Goal: Task Accomplishment & Management: Manage account settings

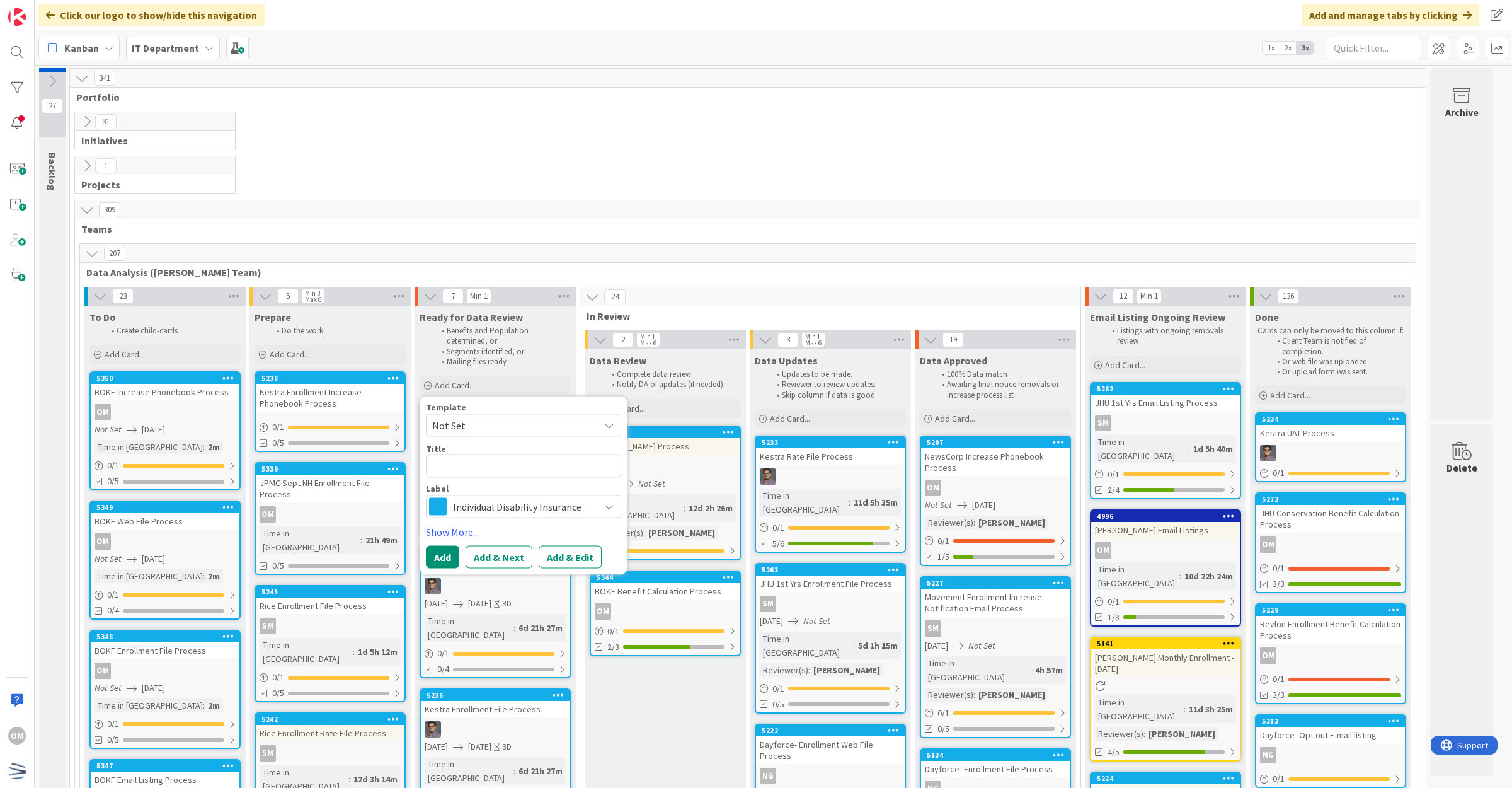
type textarea "J"
type textarea "x"
type textarea "JH"
type textarea "x"
type textarea "JHU"
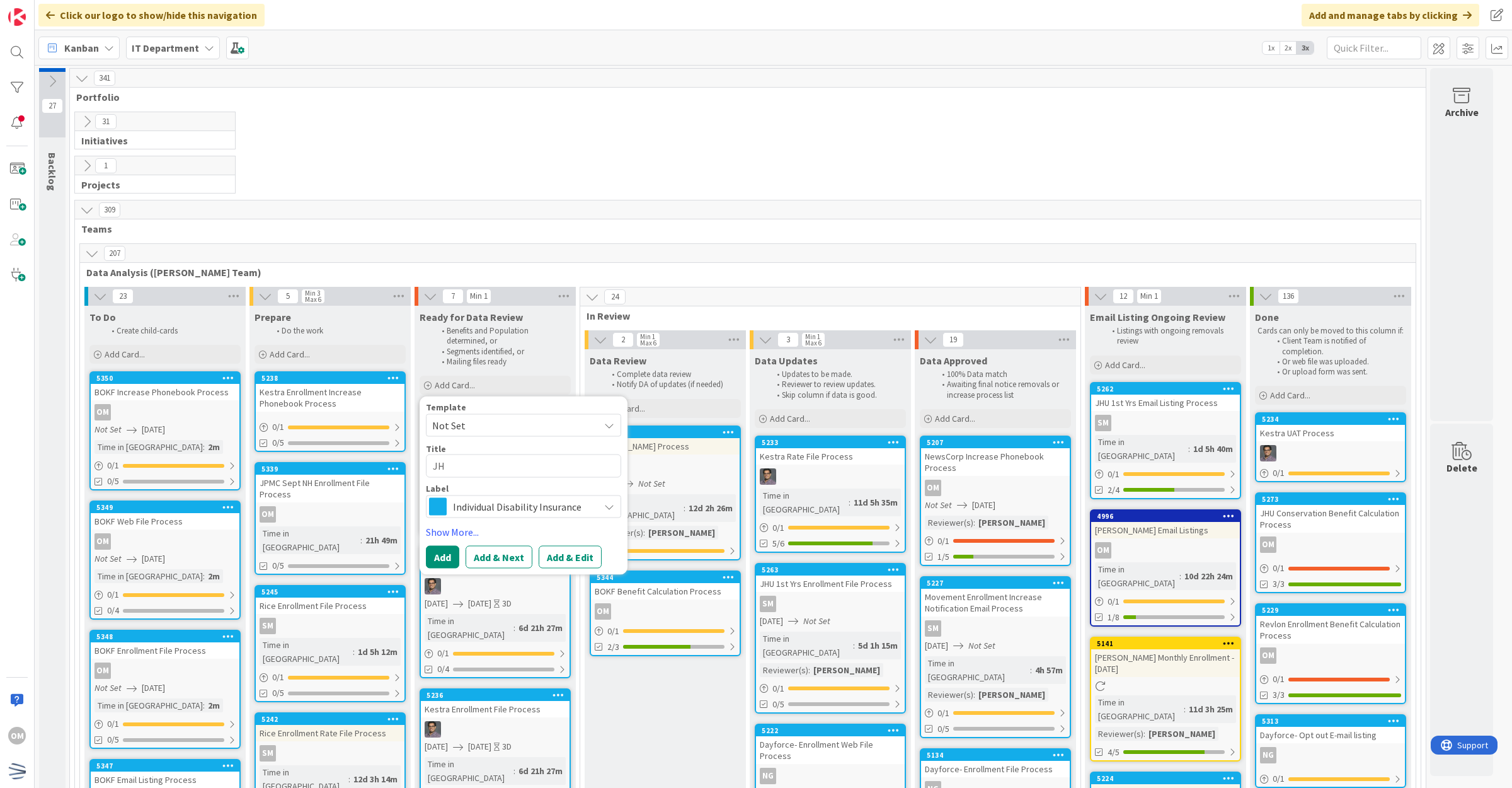
type textarea "x"
type textarea "JHU"
type textarea "x"
type textarea "JHU C"
type textarea "x"
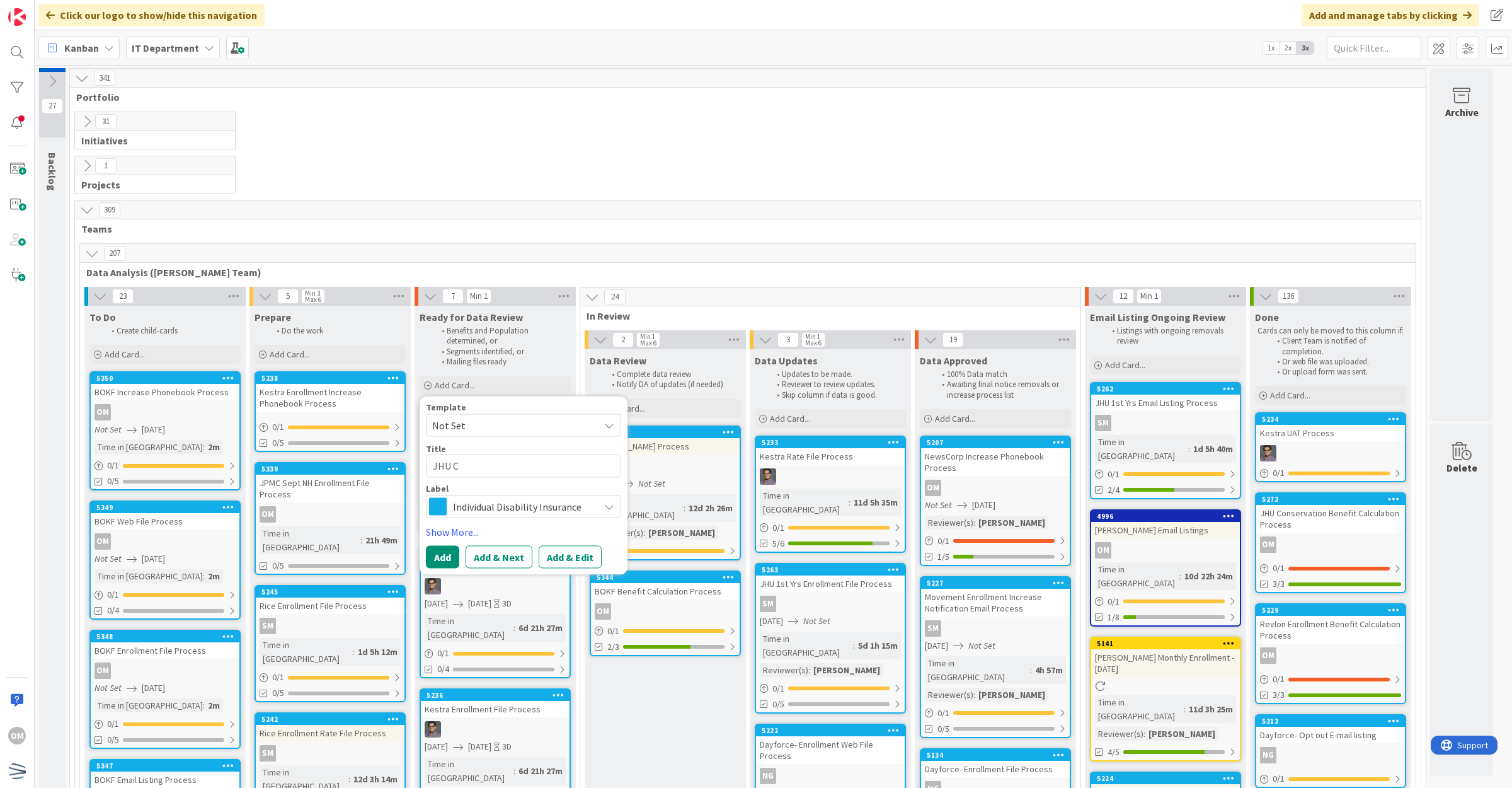
type textarea "JHU Co"
type textarea "x"
type textarea "JHU Con"
type textarea "x"
type textarea "JHU Cons"
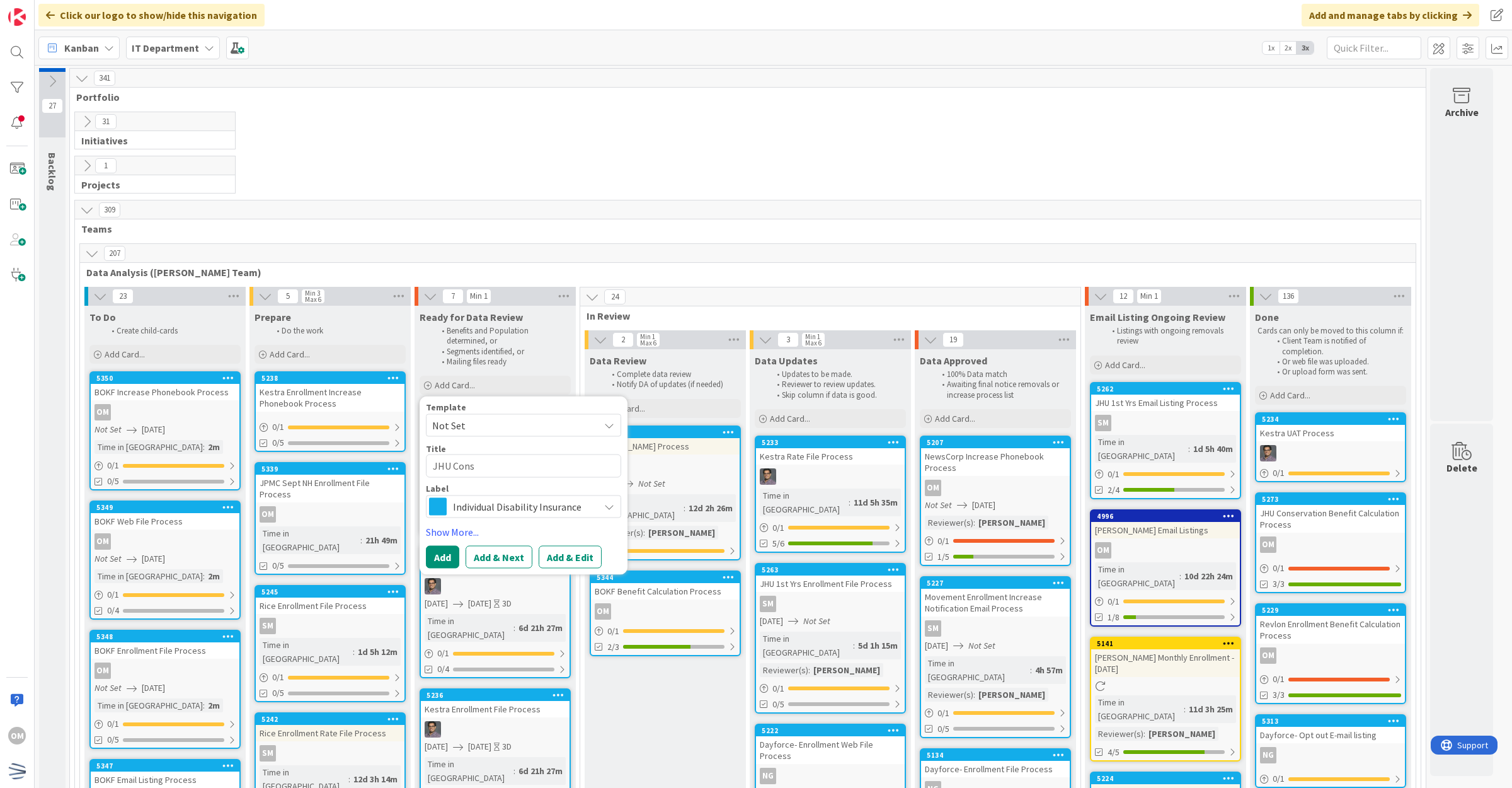
type textarea "x"
type textarea "JHU Conse"
type textarea "x"
type textarea "JHU [PERSON_NAME]"
type textarea "x"
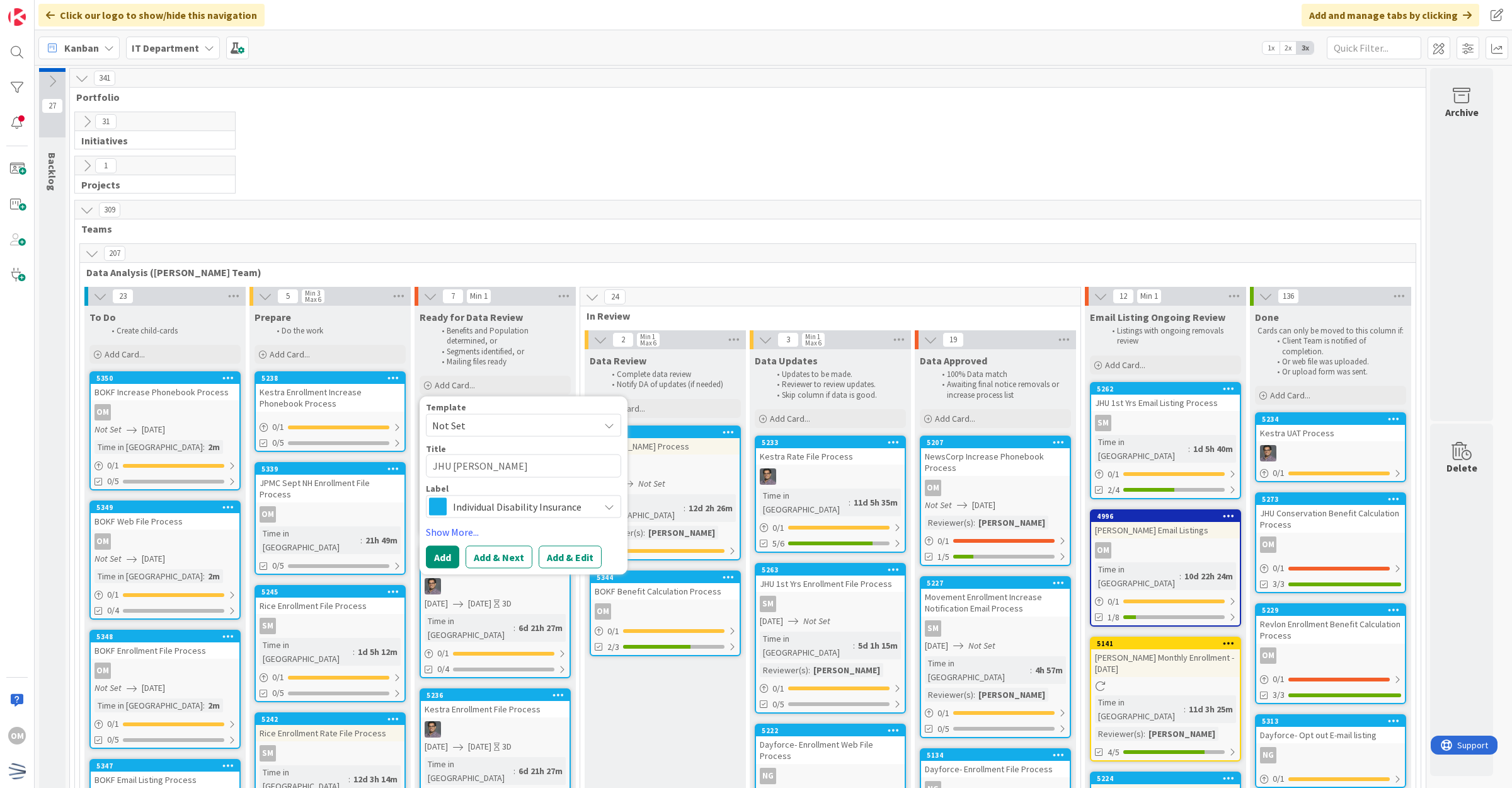
type textarea "JHU Conserv"
type textarea "x"
type textarea "JHU Conserva"
type textarea "x"
type textarea "JHU Conservat"
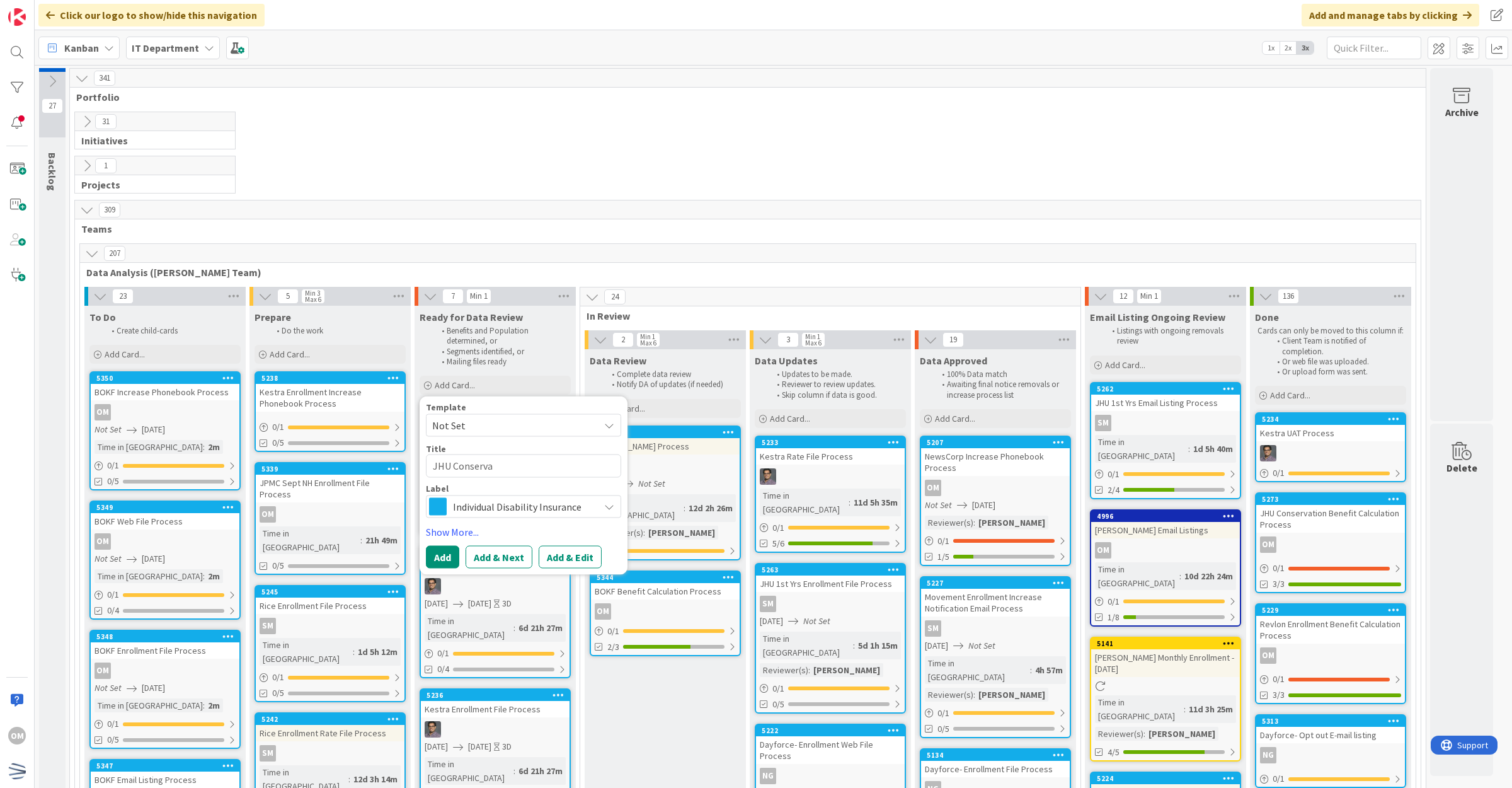
type textarea "x"
type textarea "JHU Conservati"
type textarea "x"
type textarea "JHU Conservatio"
type textarea "x"
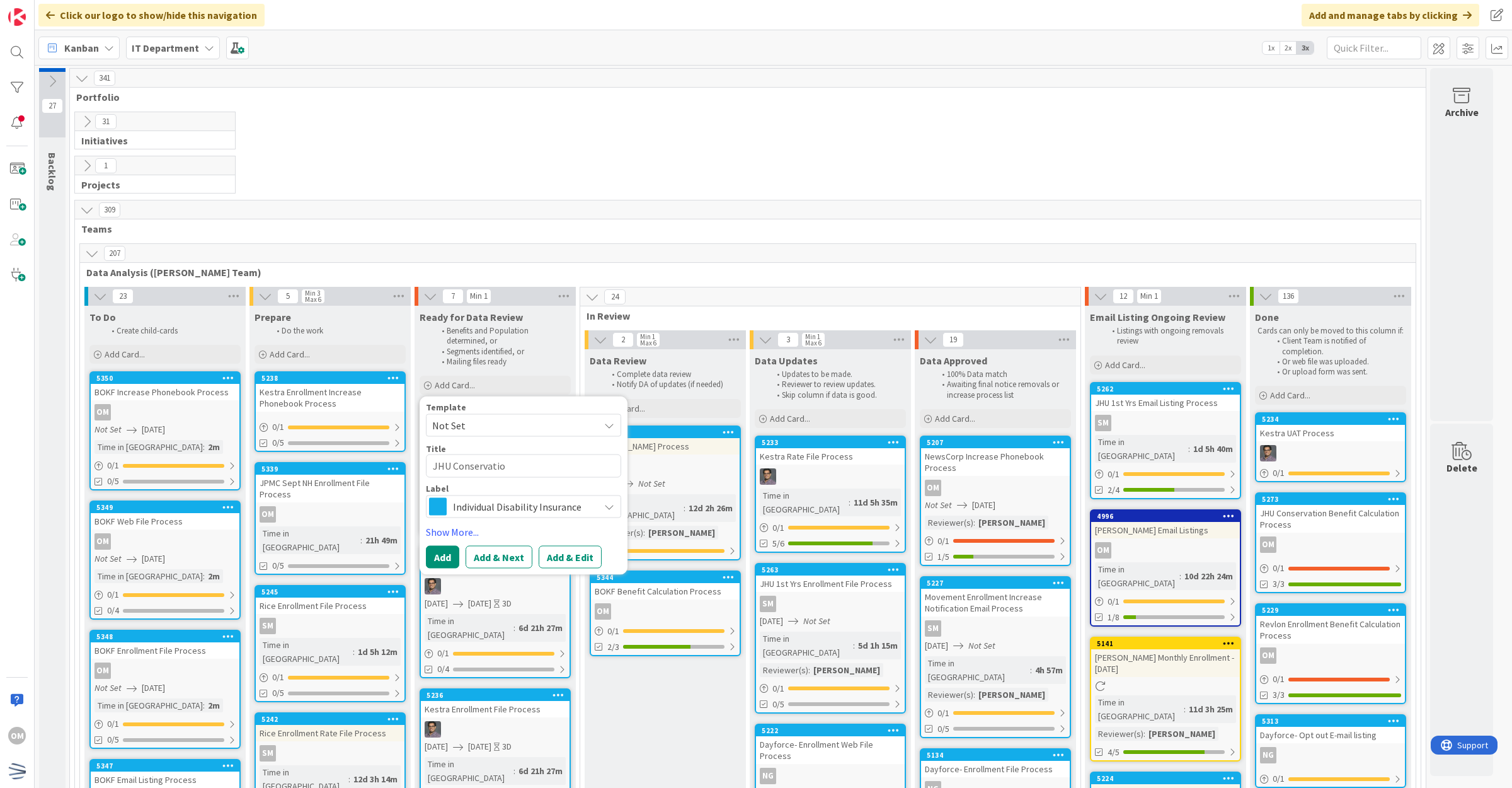
type textarea "JHU Conservation"
type textarea "x"
type textarea "JHU Conservation"
type textarea "x"
type textarea "JHU Conservation P"
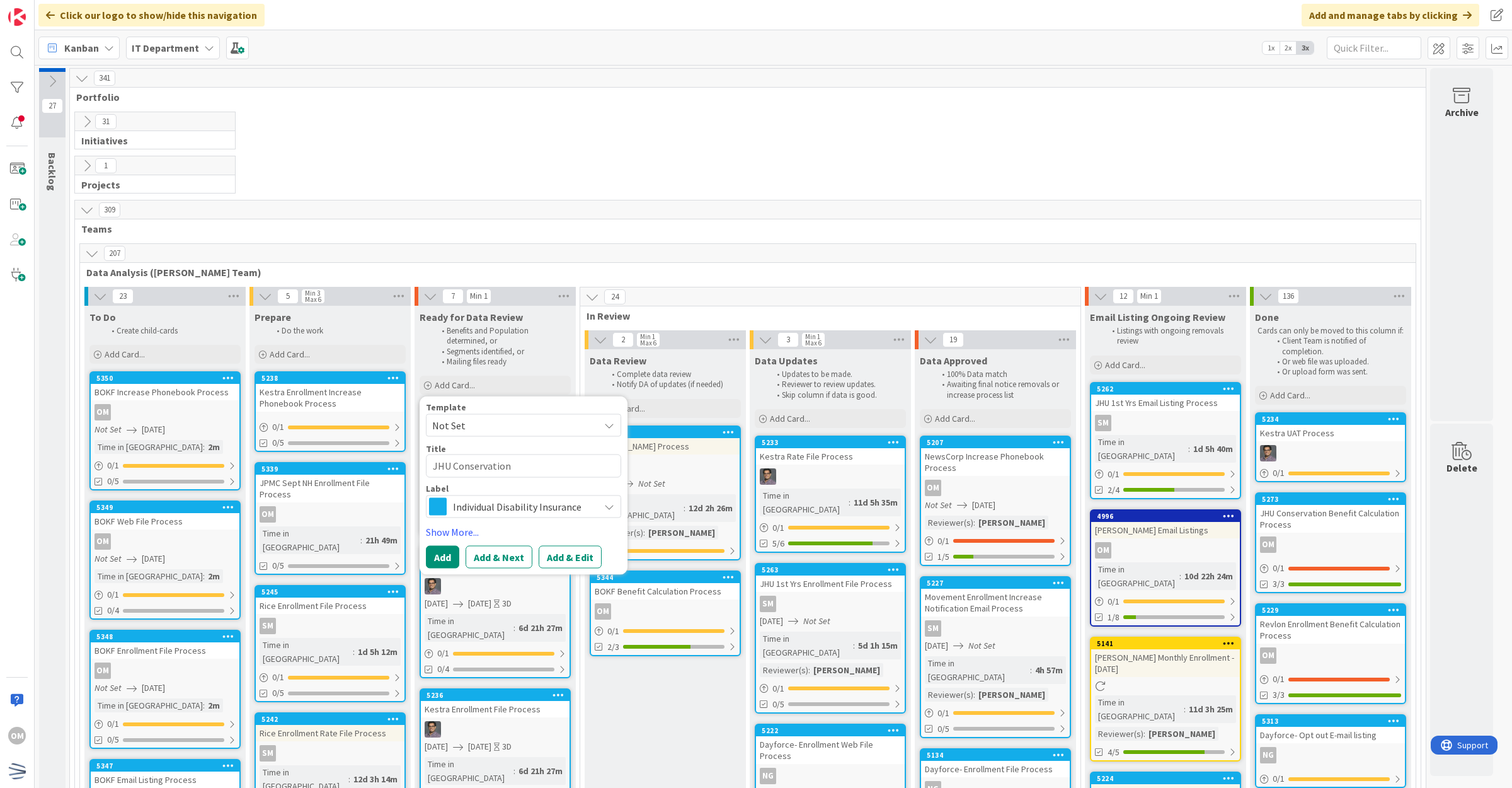
type textarea "x"
type textarea "JHU Conservation PB"
type textarea "x"
type textarea "JHU Conservation P"
type textarea "x"
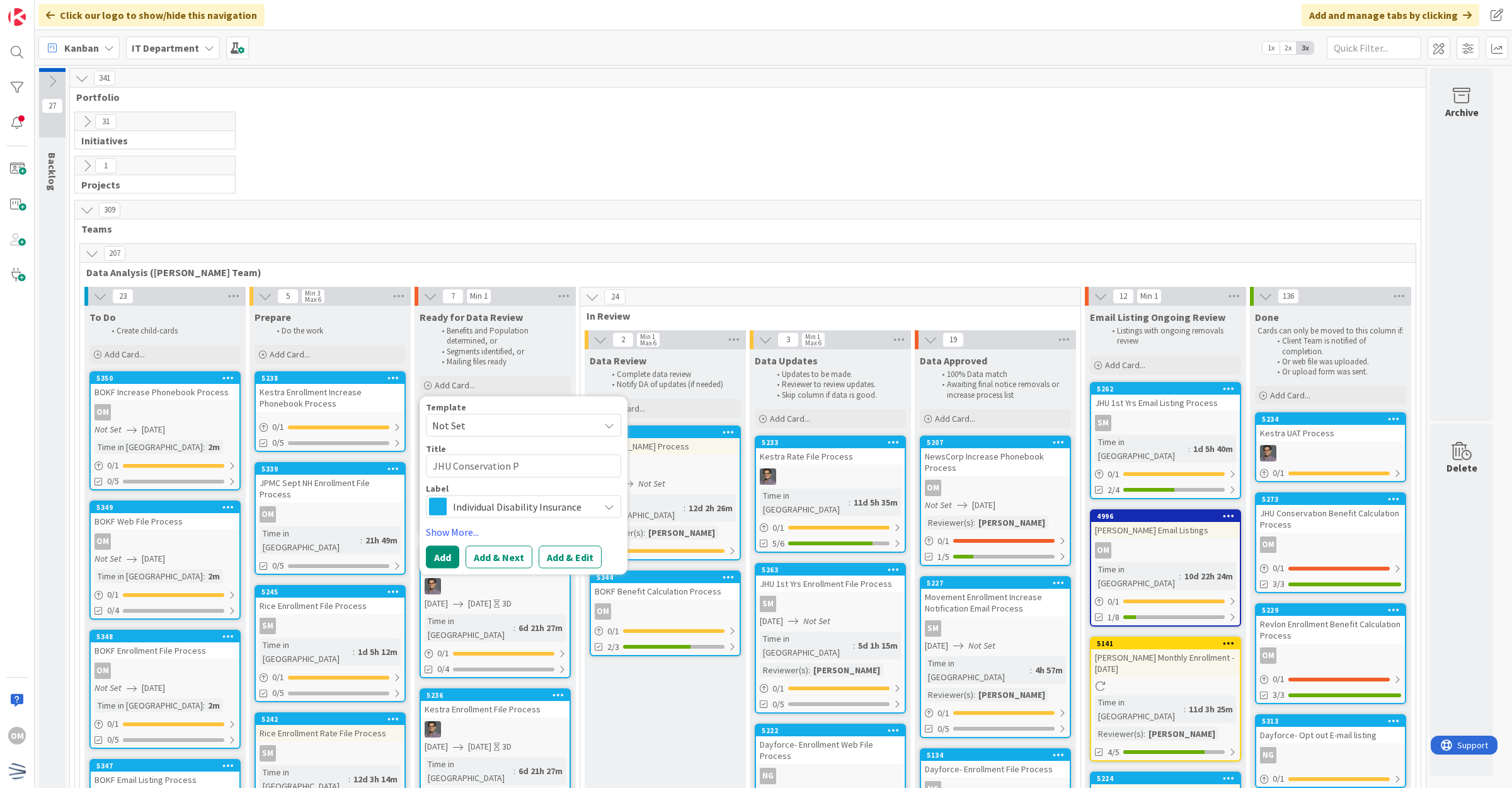
type textarea "JHU Conservation Ph"
type textarea "x"
type textarea "JHU Conservation Pho"
type textarea "x"
type textarea "JHU Conservation Phon"
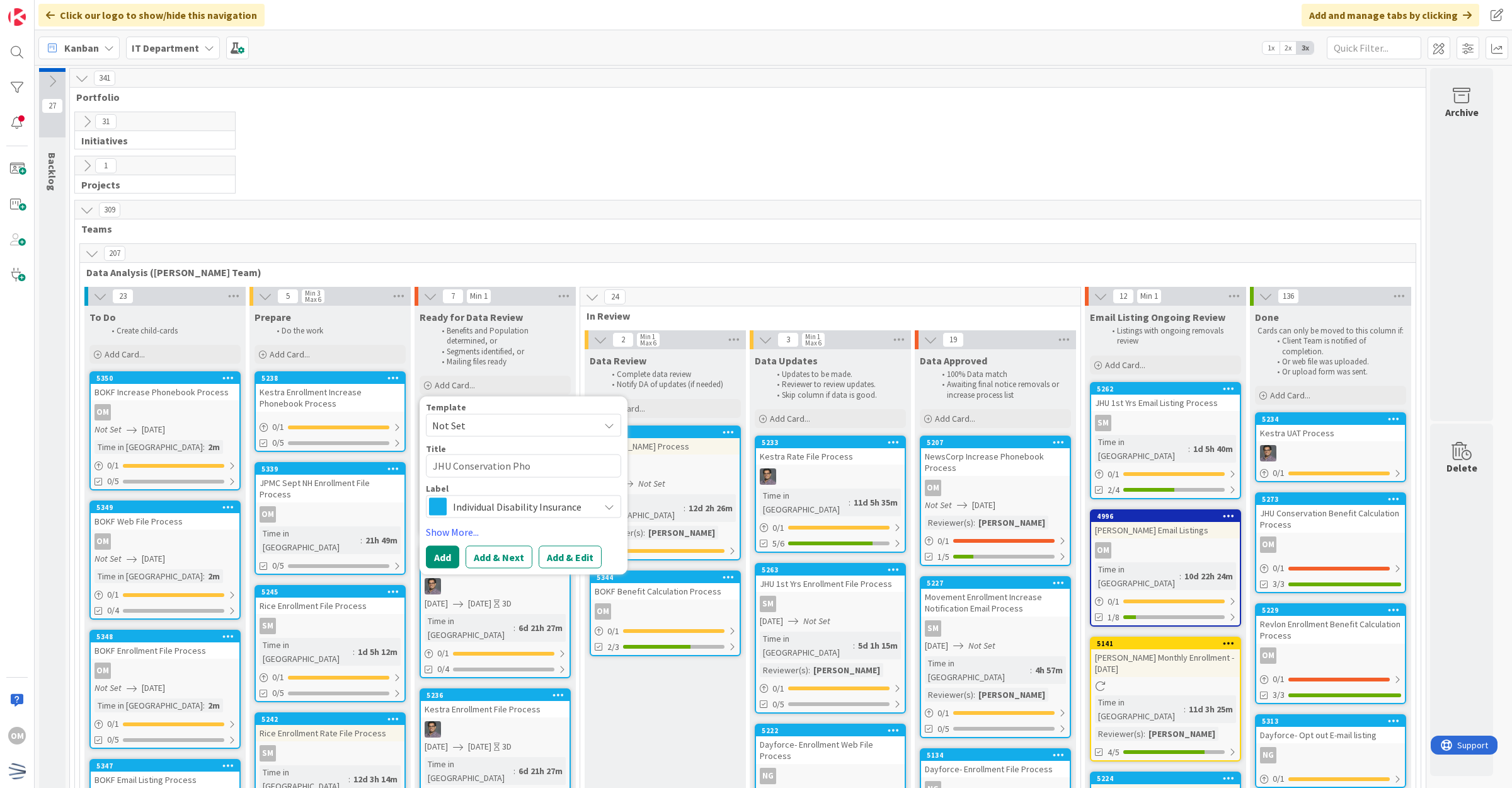
type textarea "x"
type textarea "JHU Conservation Phone"
type textarea "x"
type textarea "JHU Conservation Phoneb"
type textarea "x"
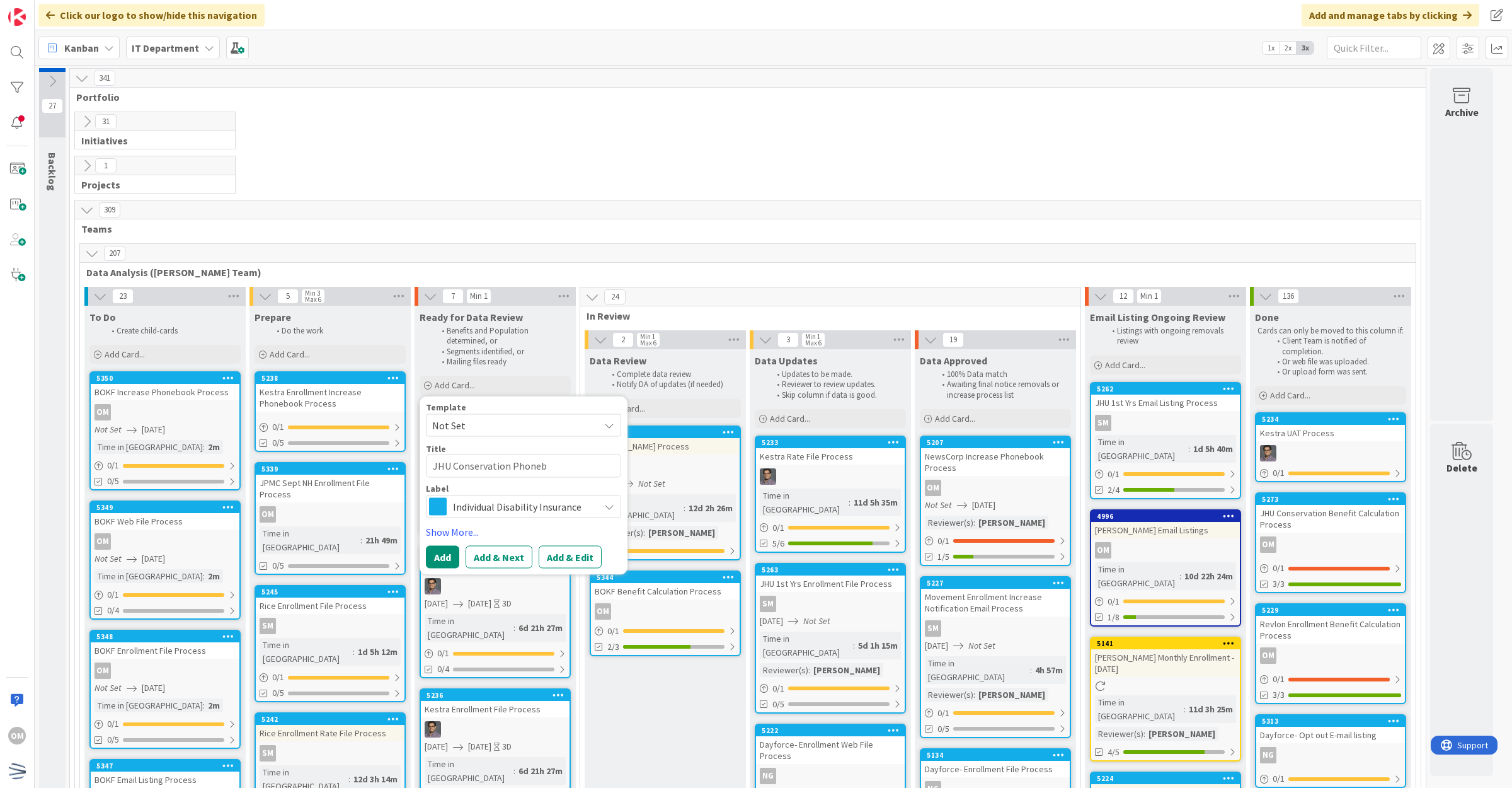
type textarea "JHU Conservation Phonebo"
type textarea "x"
type textarea "JHU Conservation Phoneboo"
type textarea "x"
type textarea "JHU Conservation Phonebook"
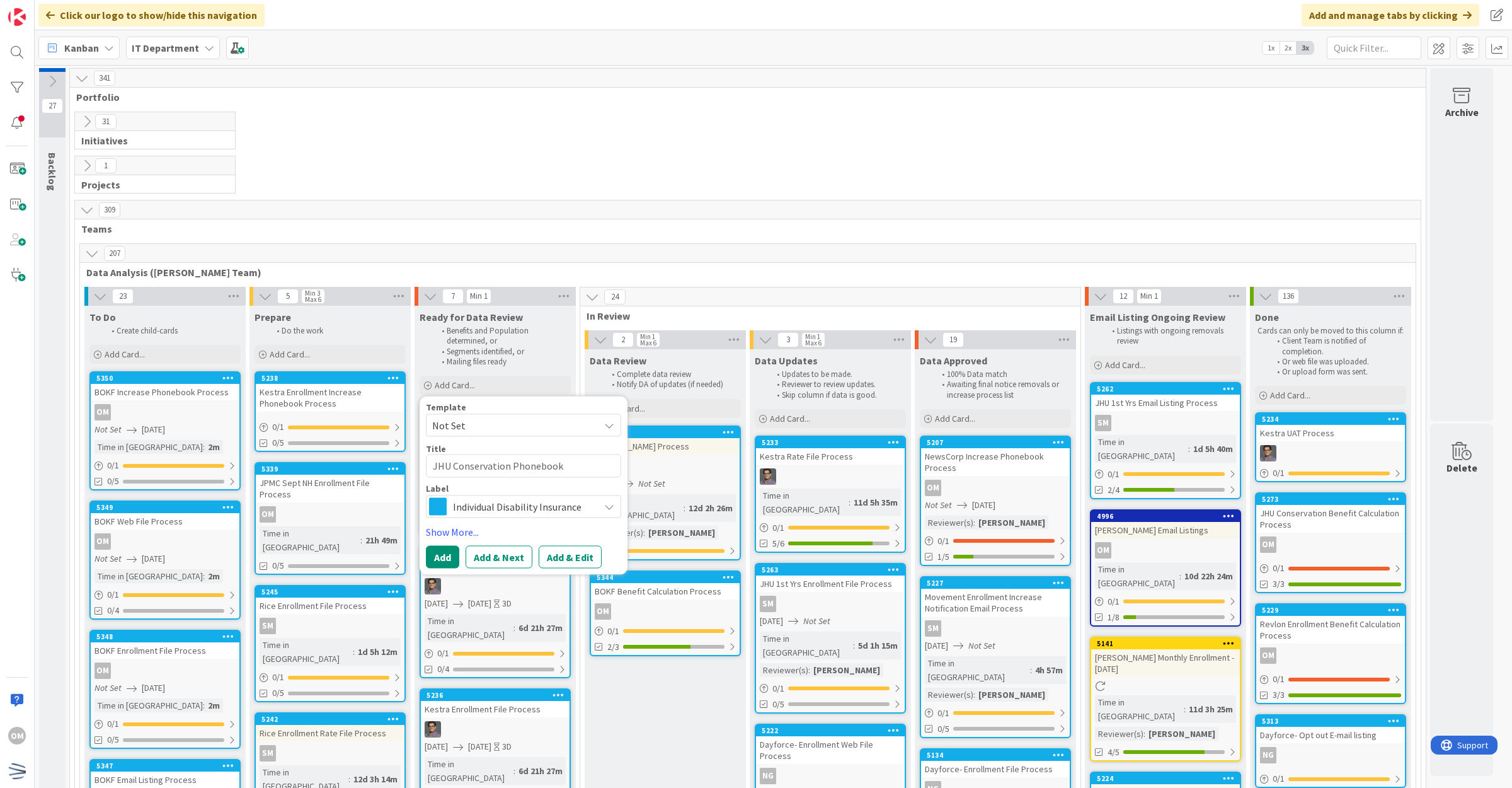
type textarea "x"
type textarea "JHU Conservation Phonebook"
click at [451, 560] on button "Add" at bounding box center [443, 556] width 33 height 23
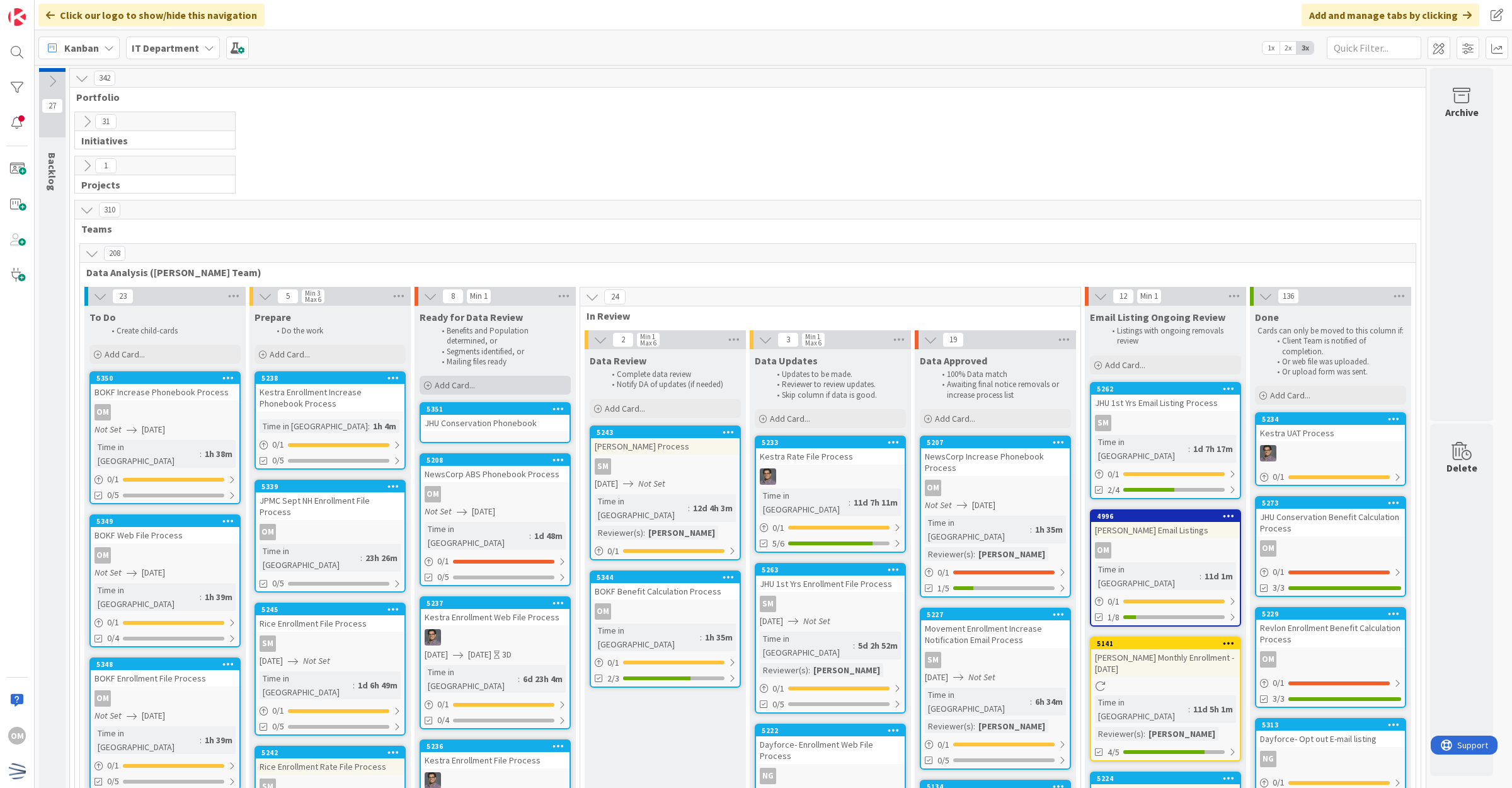
click at [508, 380] on div "Add Card..." at bounding box center [495, 385] width 151 height 19
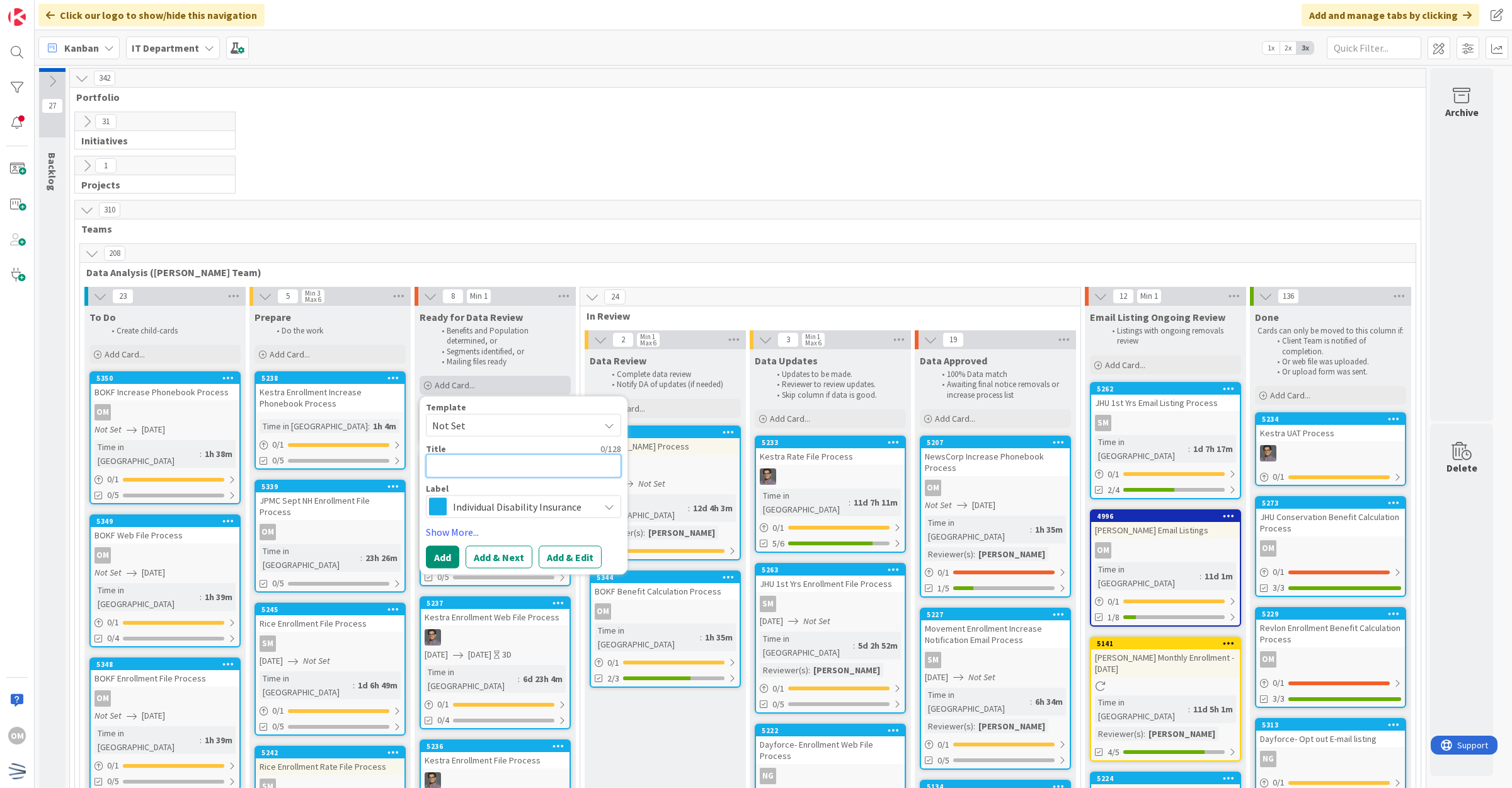
type textarea "J"
type textarea "x"
type textarea "JH"
type textarea "x"
type textarea "JHU"
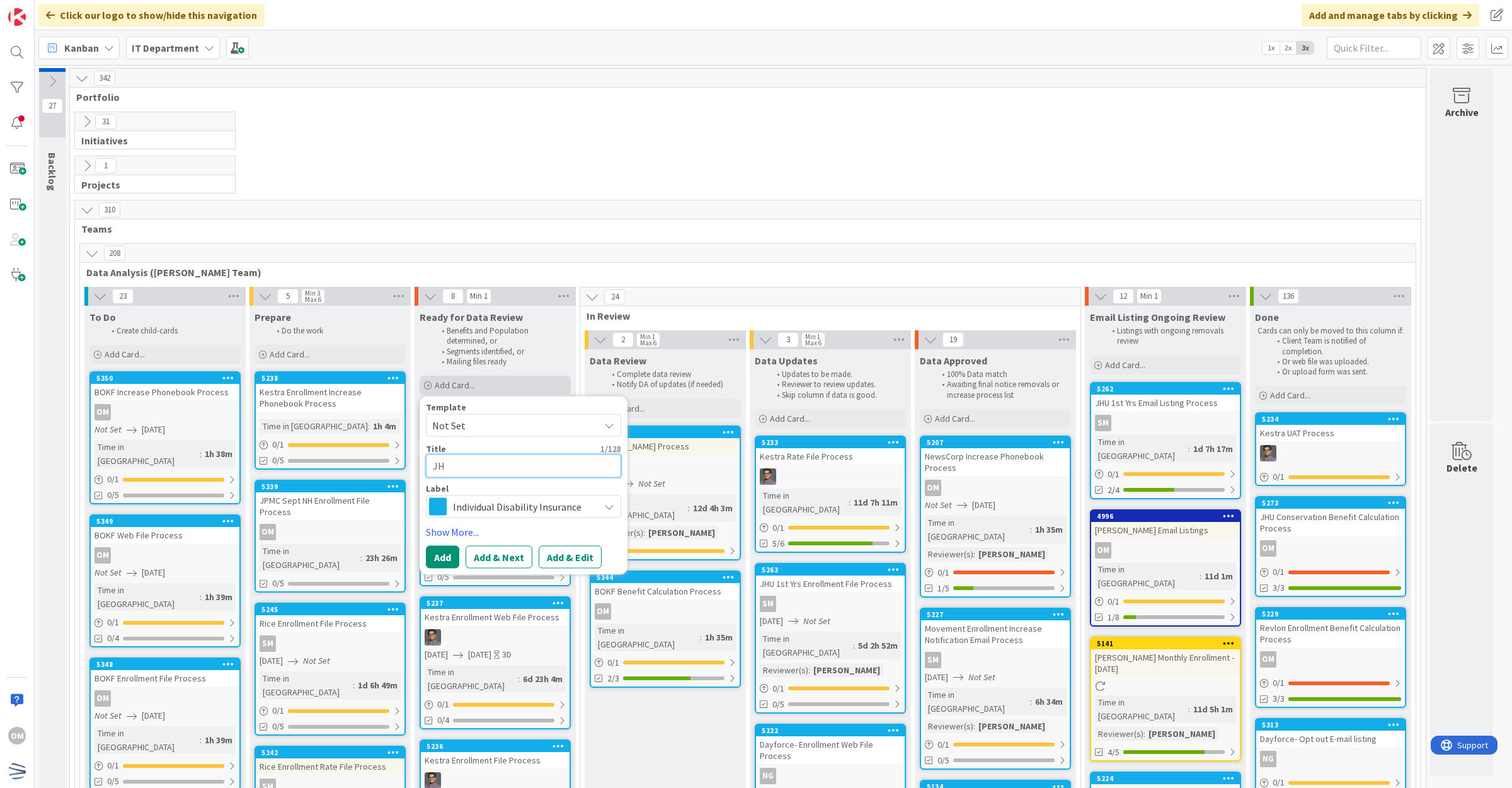
type textarea "x"
type textarea "JHU"
type textarea "x"
type textarea "JHU C"
type textarea "x"
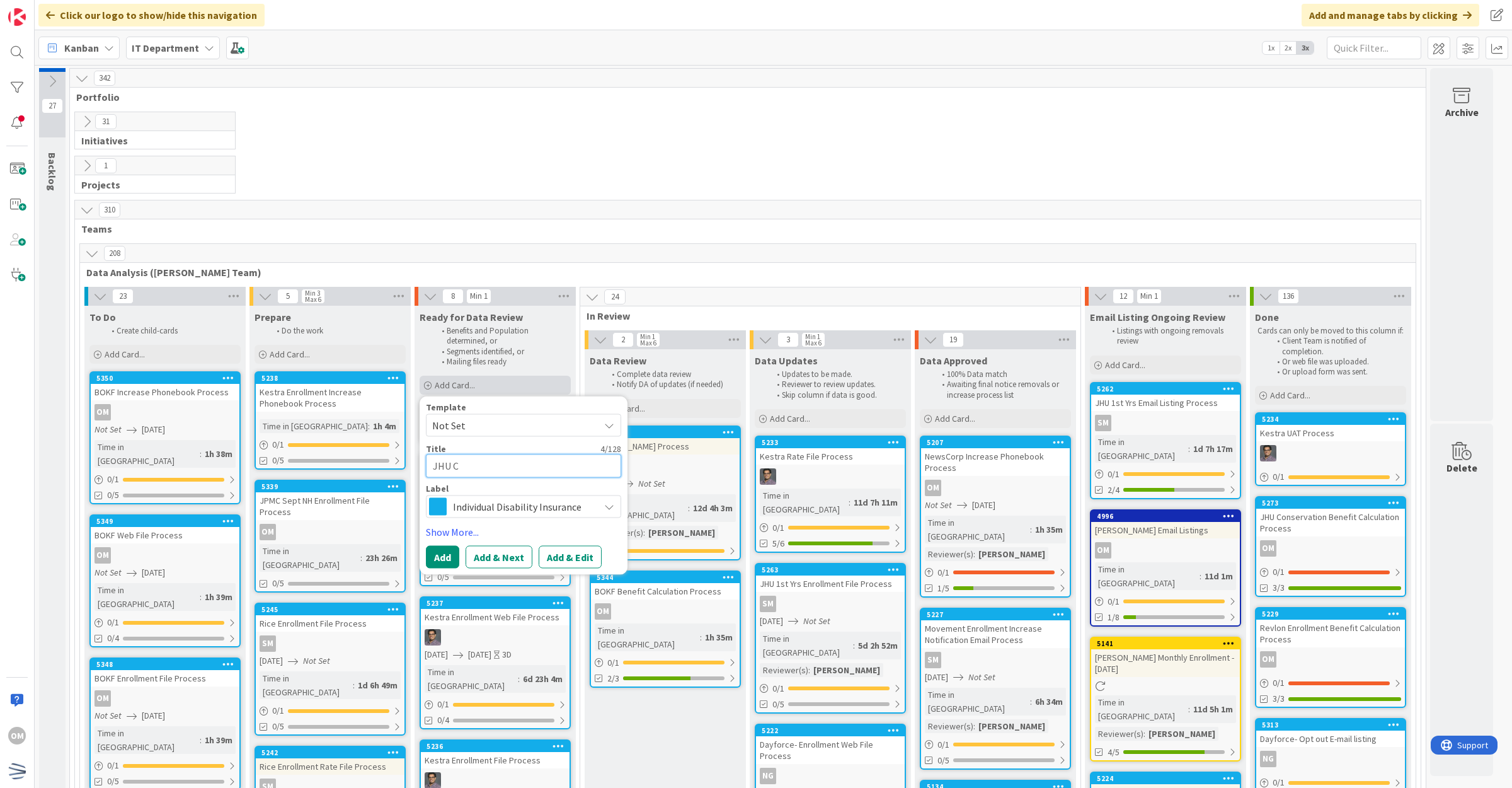
type textarea "JHU Co"
type textarea "x"
type textarea "JHU Con"
type textarea "x"
type textarea "JHU Cons"
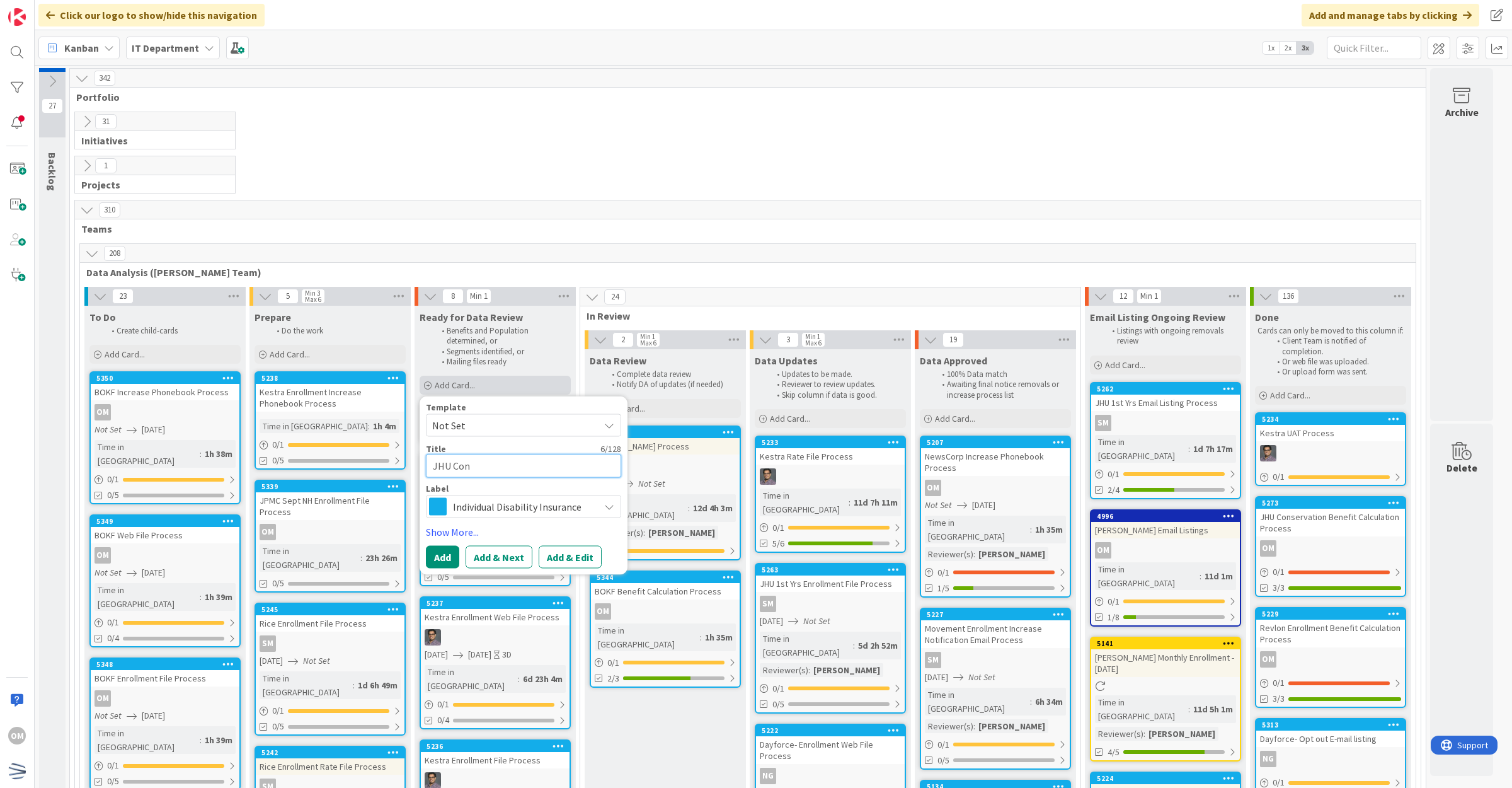
type textarea "x"
type textarea "JHU Conse"
type textarea "x"
type textarea "JHU [PERSON_NAME]"
type textarea "x"
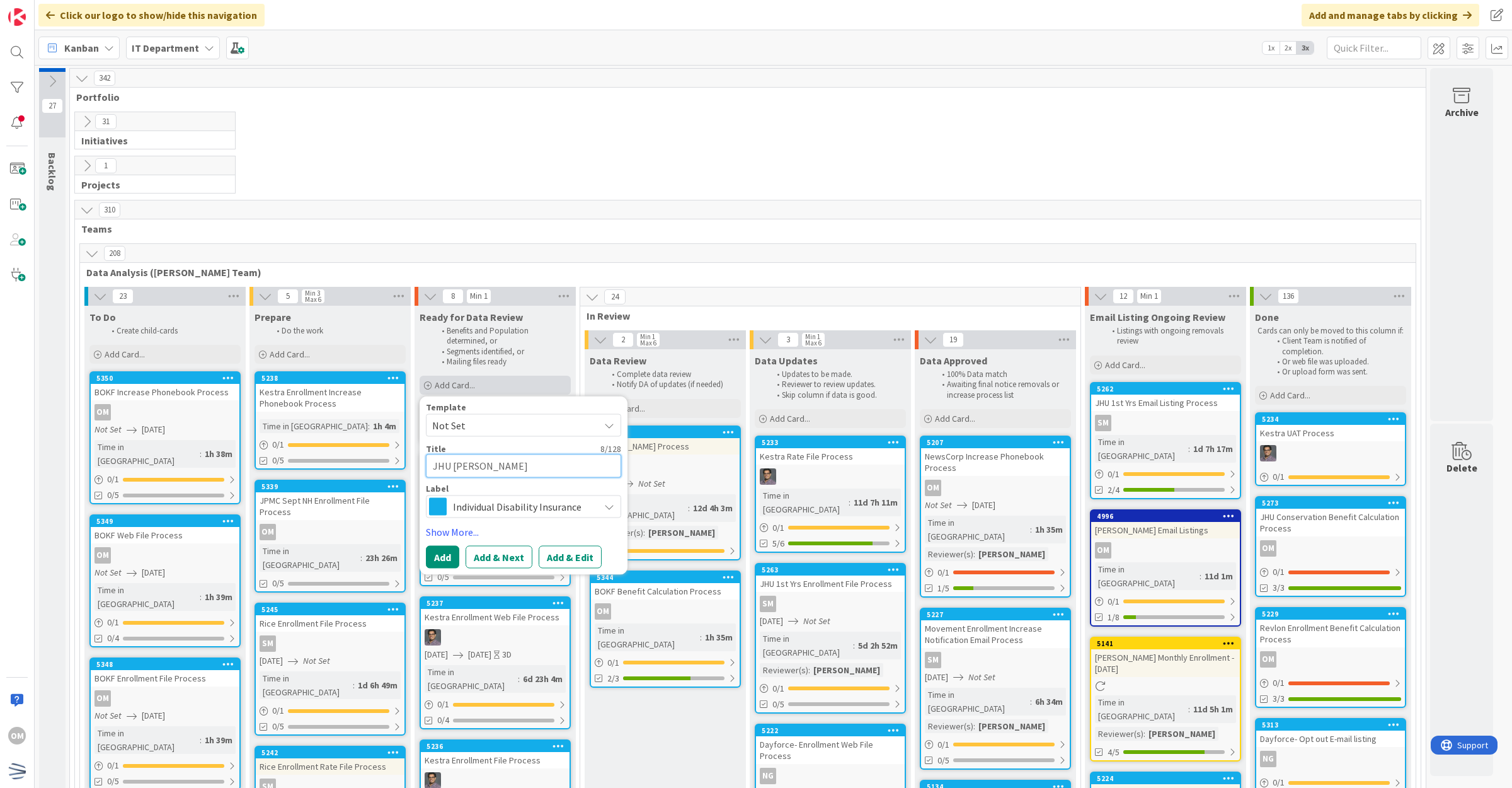
type textarea "JHU Conserv"
type textarea "x"
type textarea "JHU Conserva"
type textarea "x"
type textarea "JHU Conserva"
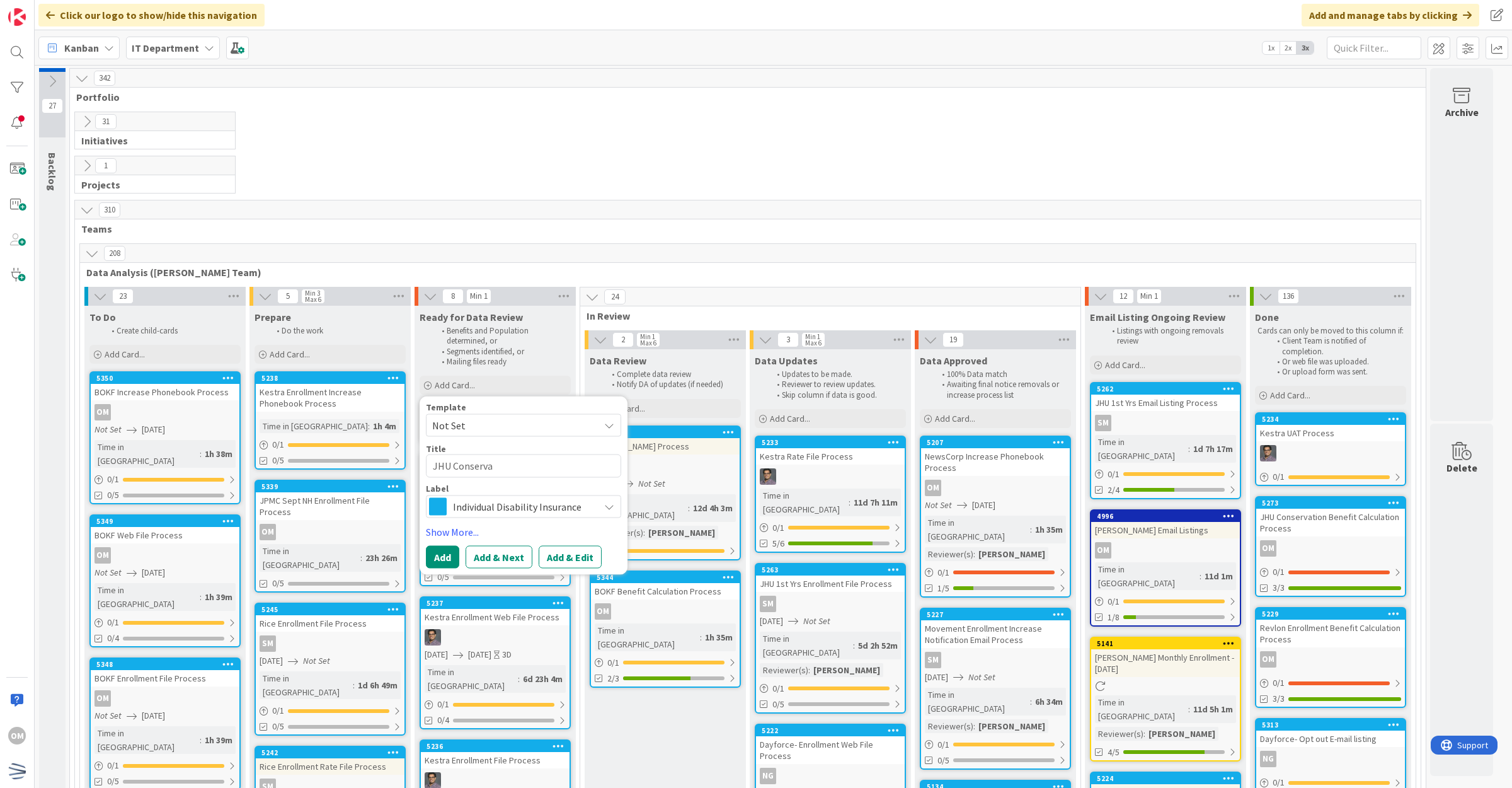
click at [509, 433] on span "Not Set" at bounding box center [510, 426] width 158 height 17
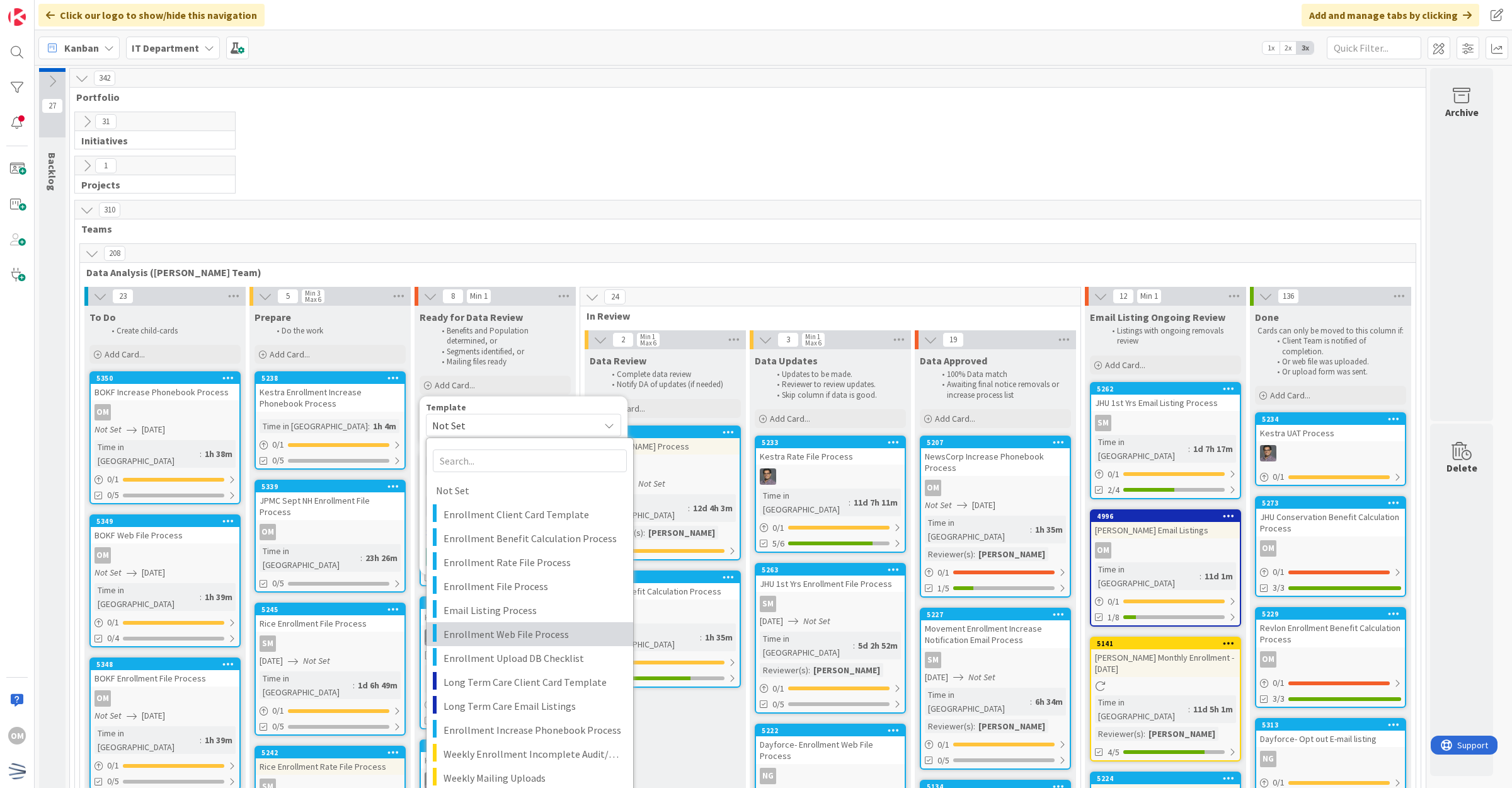
click at [527, 640] on span "Enrollment Web File Process" at bounding box center [534, 634] width 180 height 17
type textarea "x"
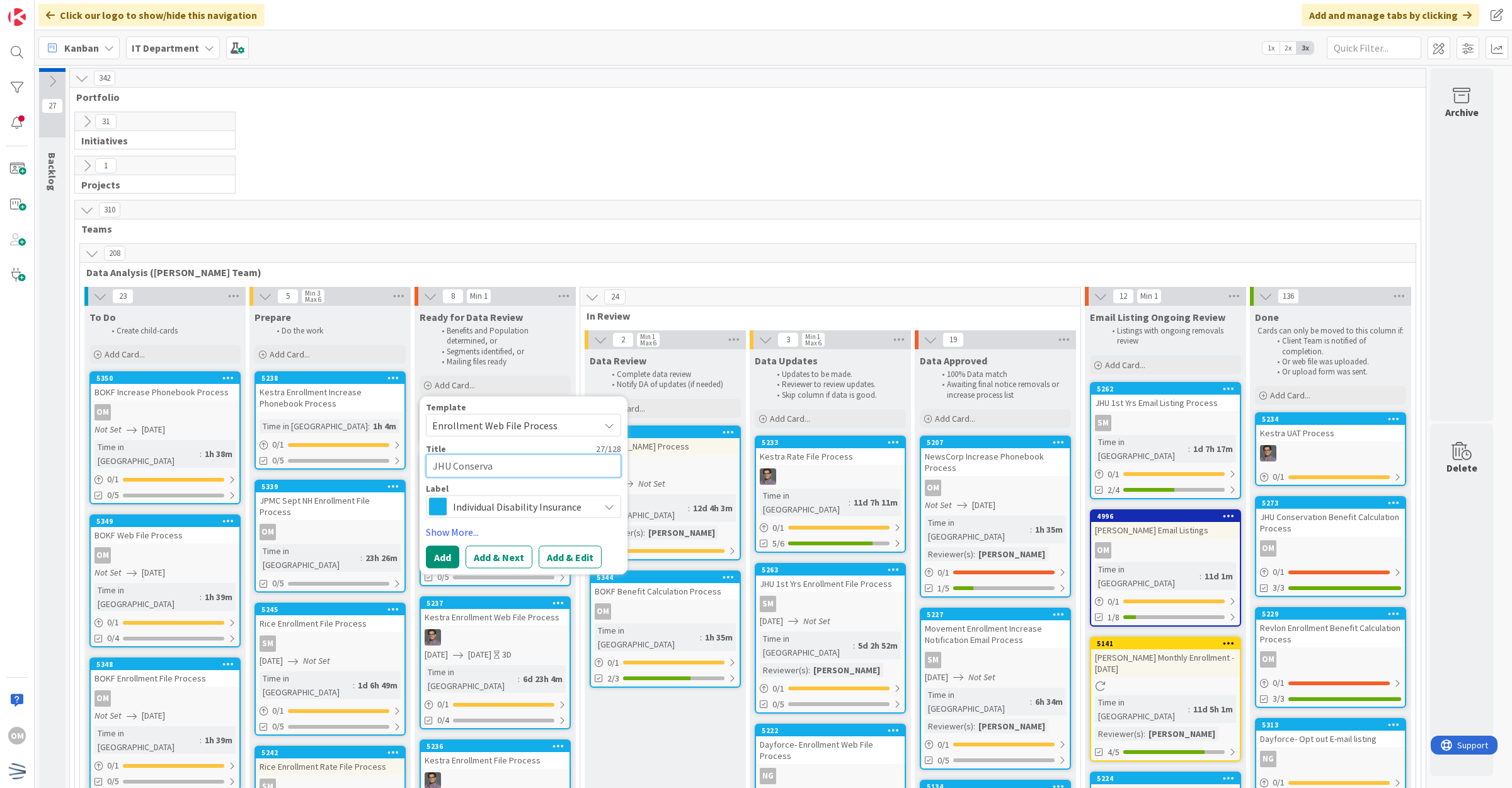
drag, startPoint x: 481, startPoint y: 463, endPoint x: 414, endPoint y: 463, distance: 67.0
type textarea "J Web File Process"
type textarea "x"
type textarea "JH Web File Process"
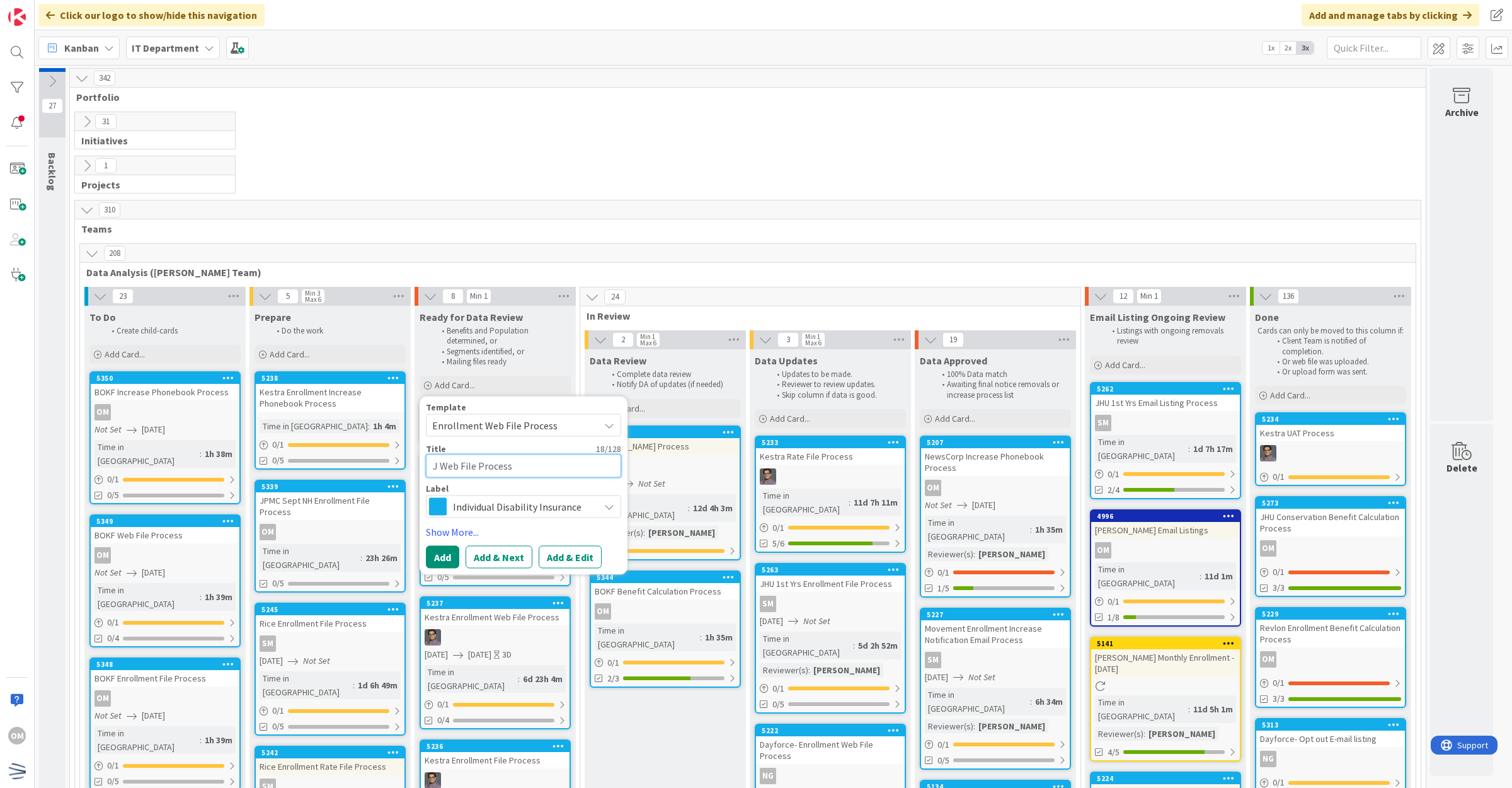
type textarea "x"
type textarea "JHU Web File Process"
type textarea "x"
type textarea "JHU Web File Process"
type textarea "x"
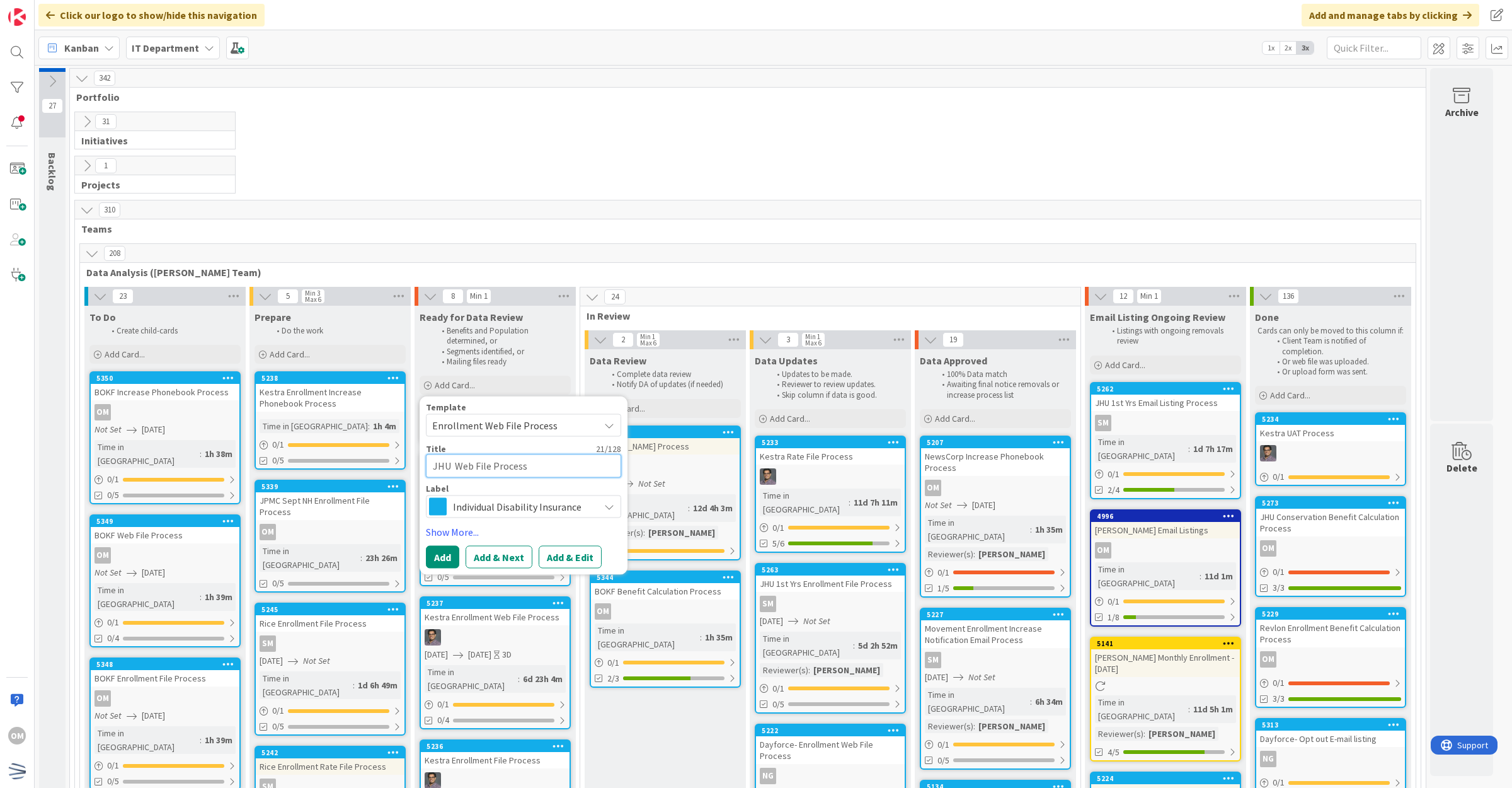
type textarea "JHU C Web File Process"
type textarea "x"
type textarea "JHU Co Web File Process"
type textarea "x"
type textarea "JHU Con Web File Process"
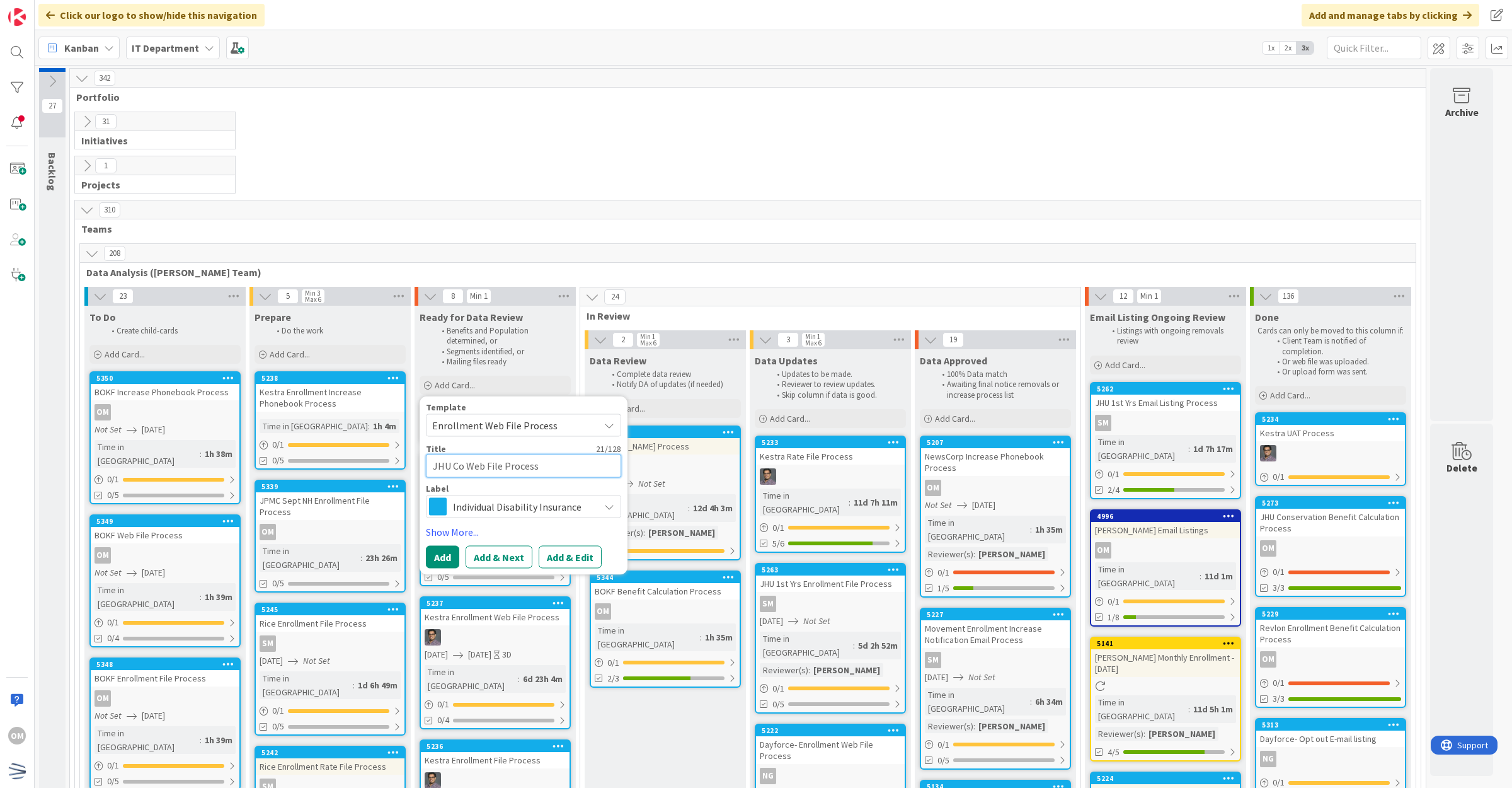
type textarea "x"
type textarea "JHU Cons Web File Process"
type textarea "x"
type textarea "JHU Conse Web File Process"
type textarea "x"
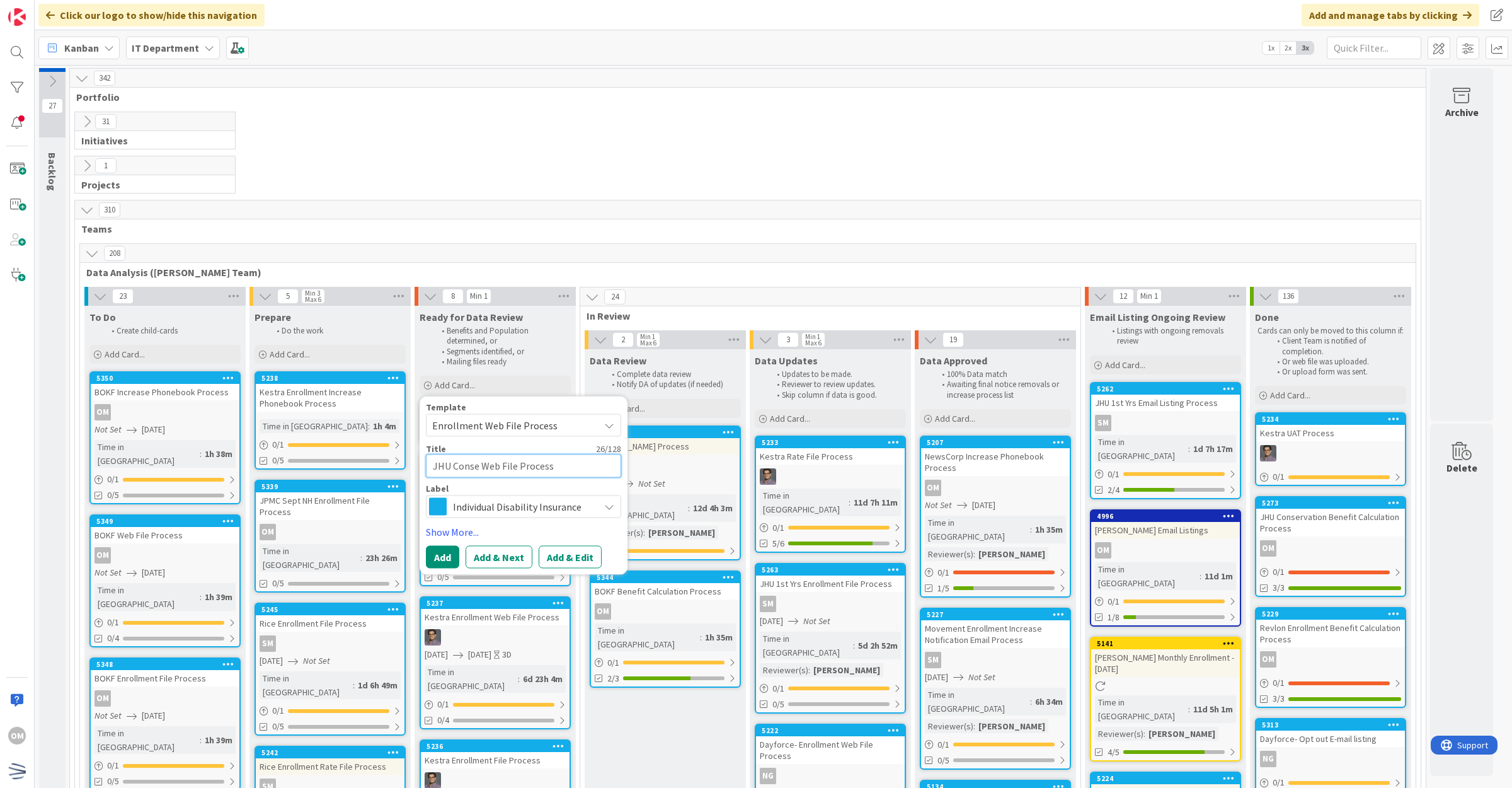
type textarea "JHU [PERSON_NAME] Web File Process"
type textarea "x"
type textarea "JHU Conserv Web File Process"
type textarea "x"
type textarea "JHU Conserva Web File Process"
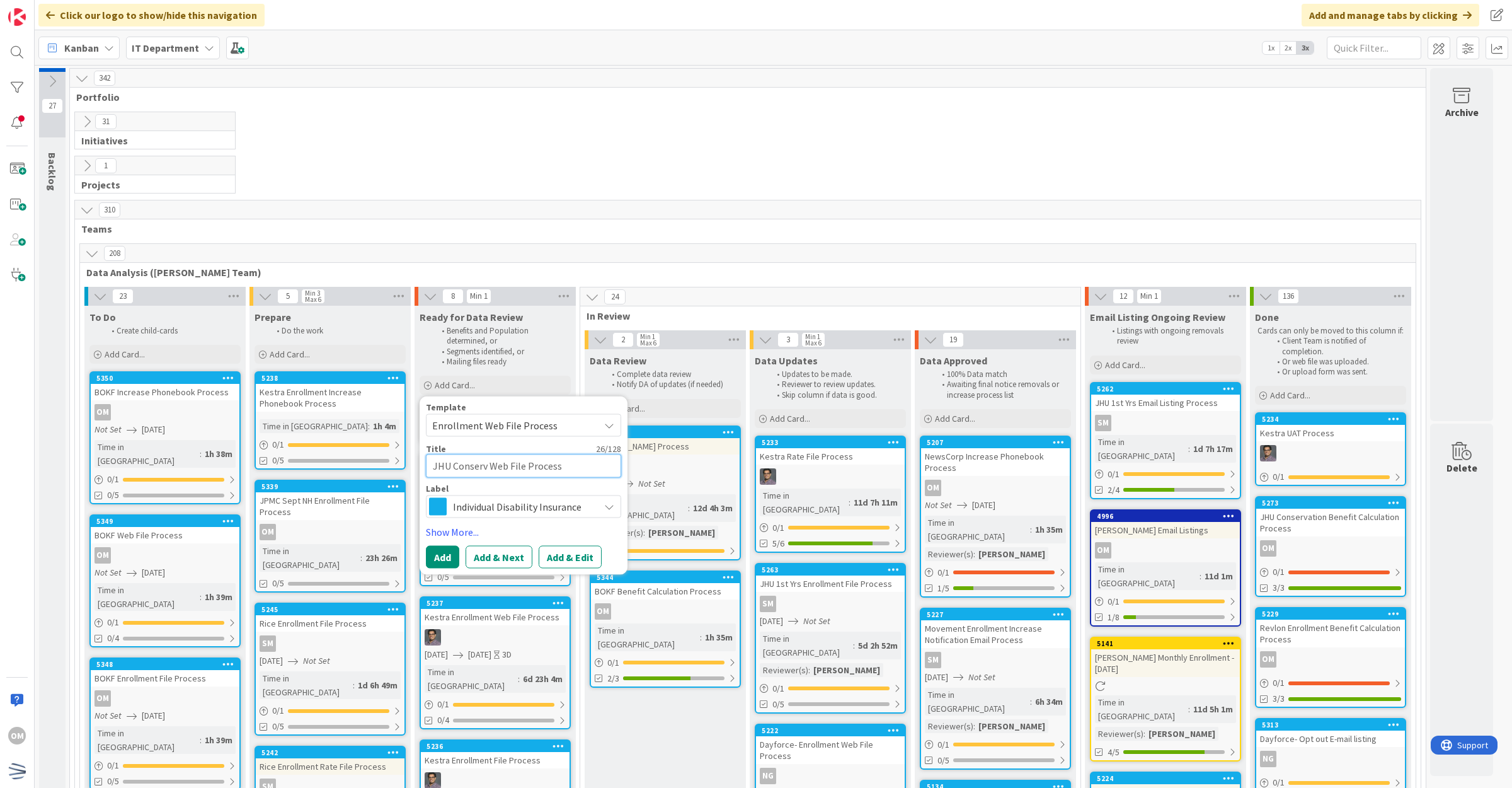
type textarea "x"
type textarea "JHU Conservat Web File Process"
type textarea "x"
type textarea "JHU Conservati Web File Process"
type textarea "x"
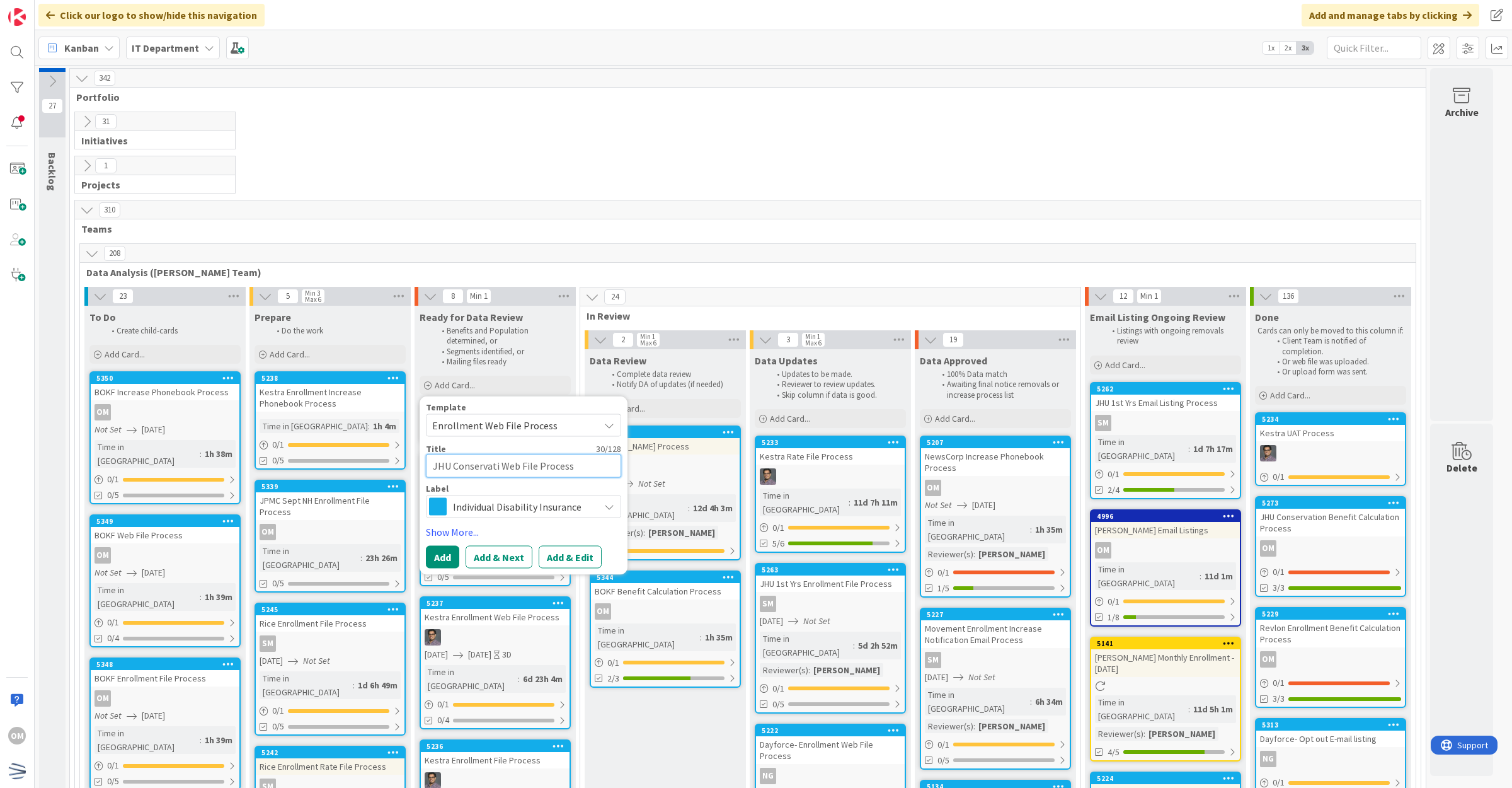
type textarea "JHU Conservatio Web File Process"
type textarea "x"
type textarea "JHU Conservation Web File Process"
type textarea "x"
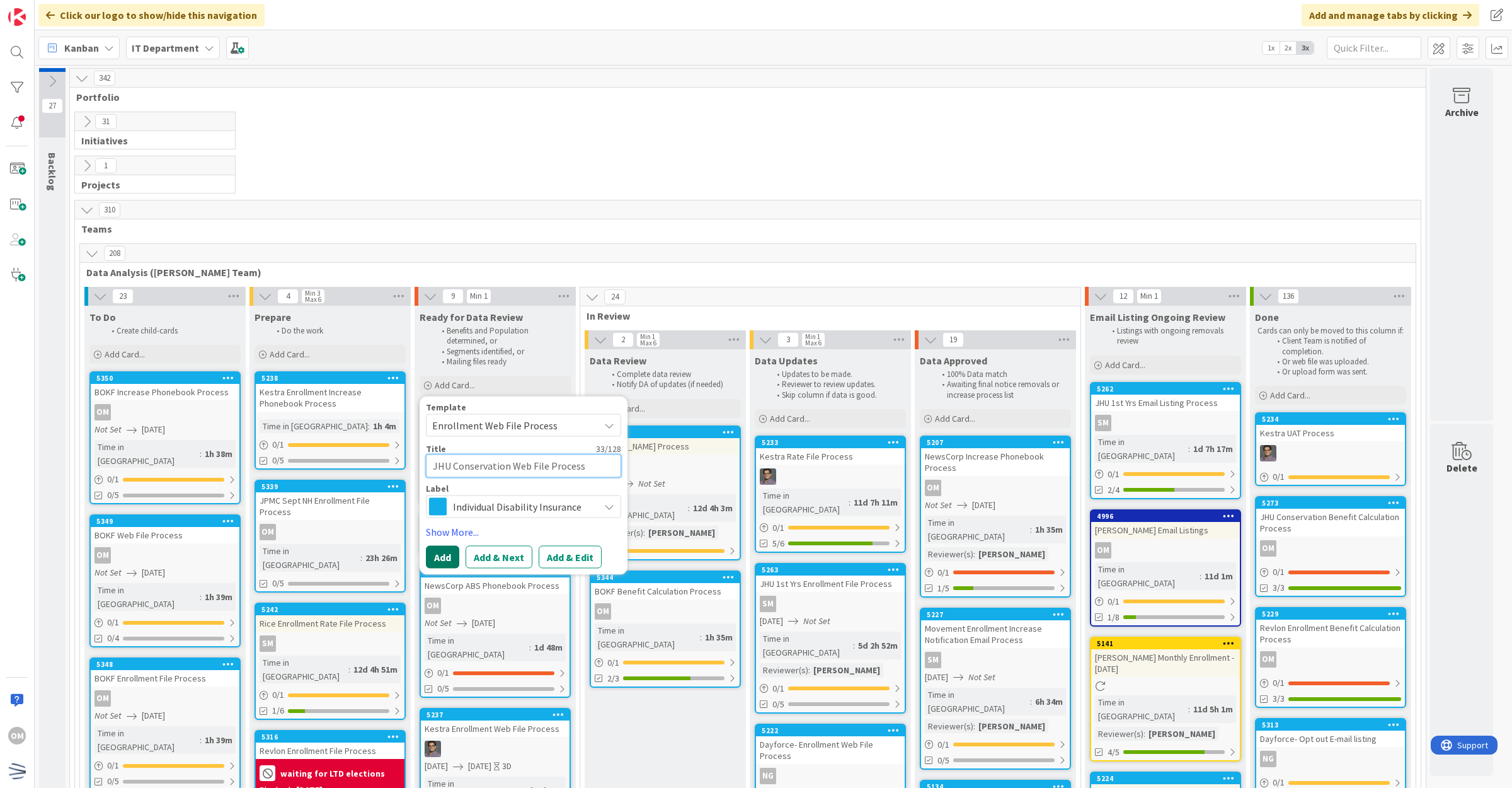
type textarea "JHU Conservation Web File Process"
click at [442, 552] on button "Add" at bounding box center [443, 556] width 33 height 23
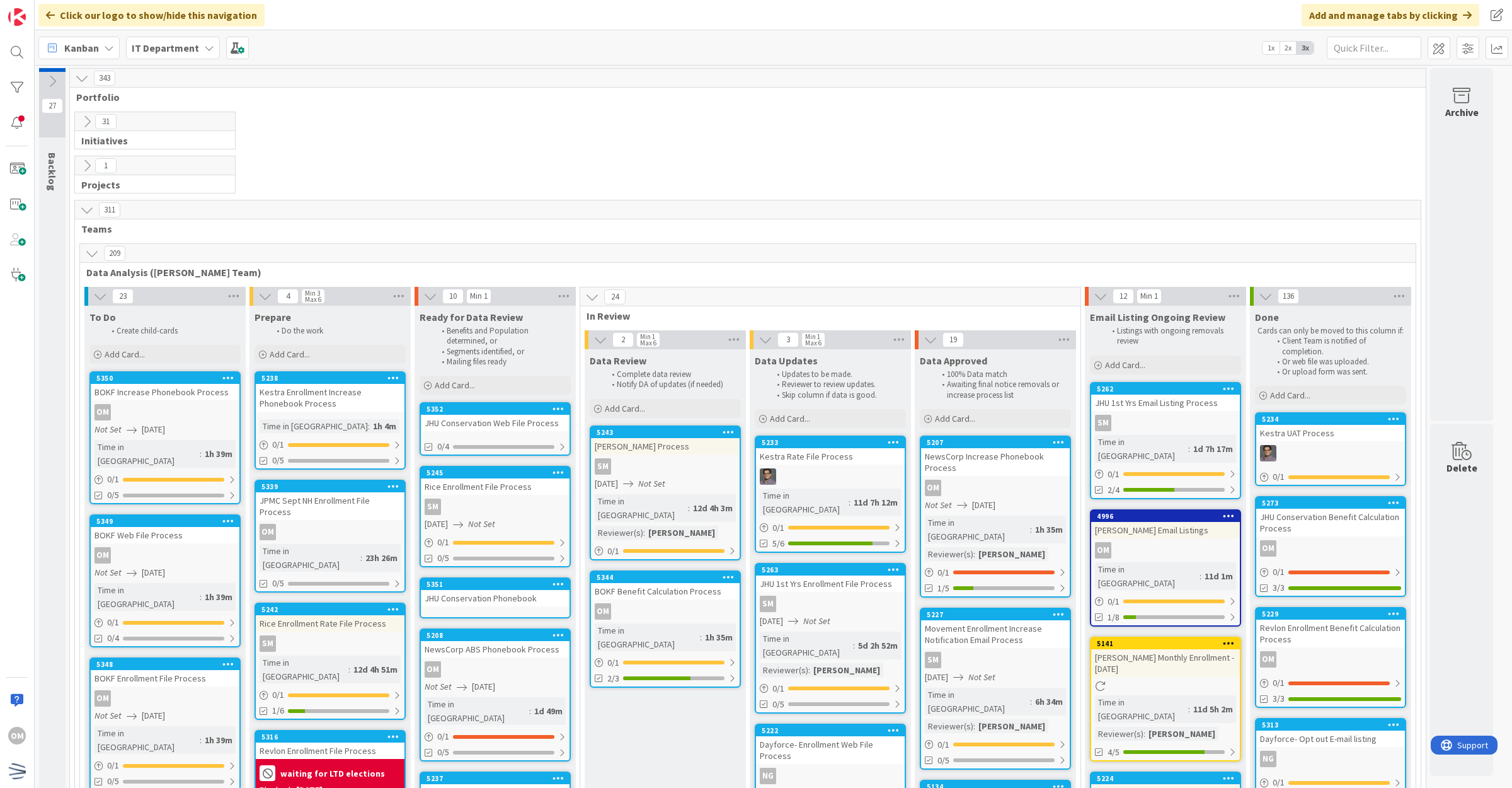
click at [489, 423] on div "JHU Conservation Web File Process" at bounding box center [495, 423] width 149 height 17
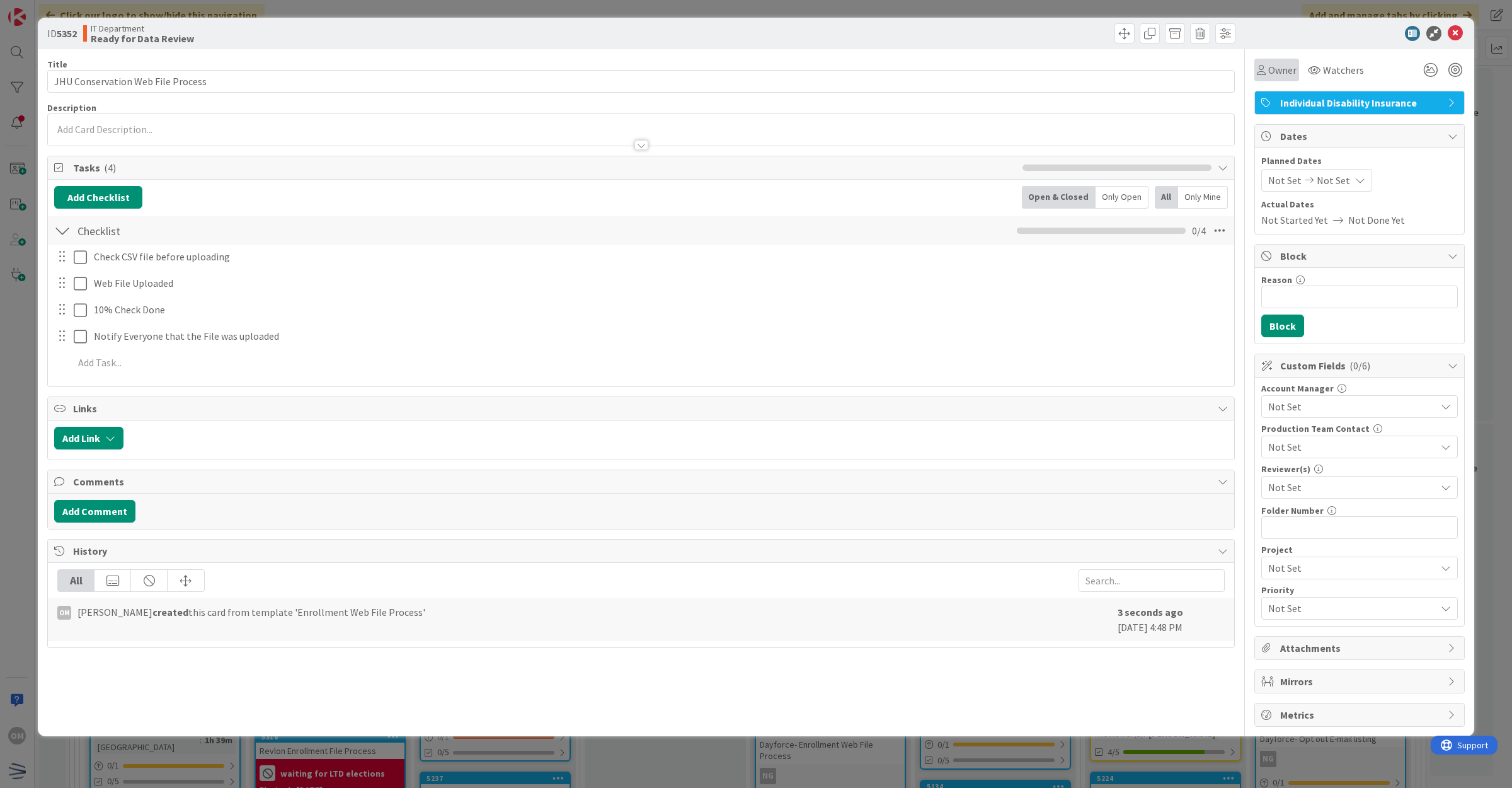
click at [1287, 63] on span "Owner" at bounding box center [1282, 70] width 28 height 15
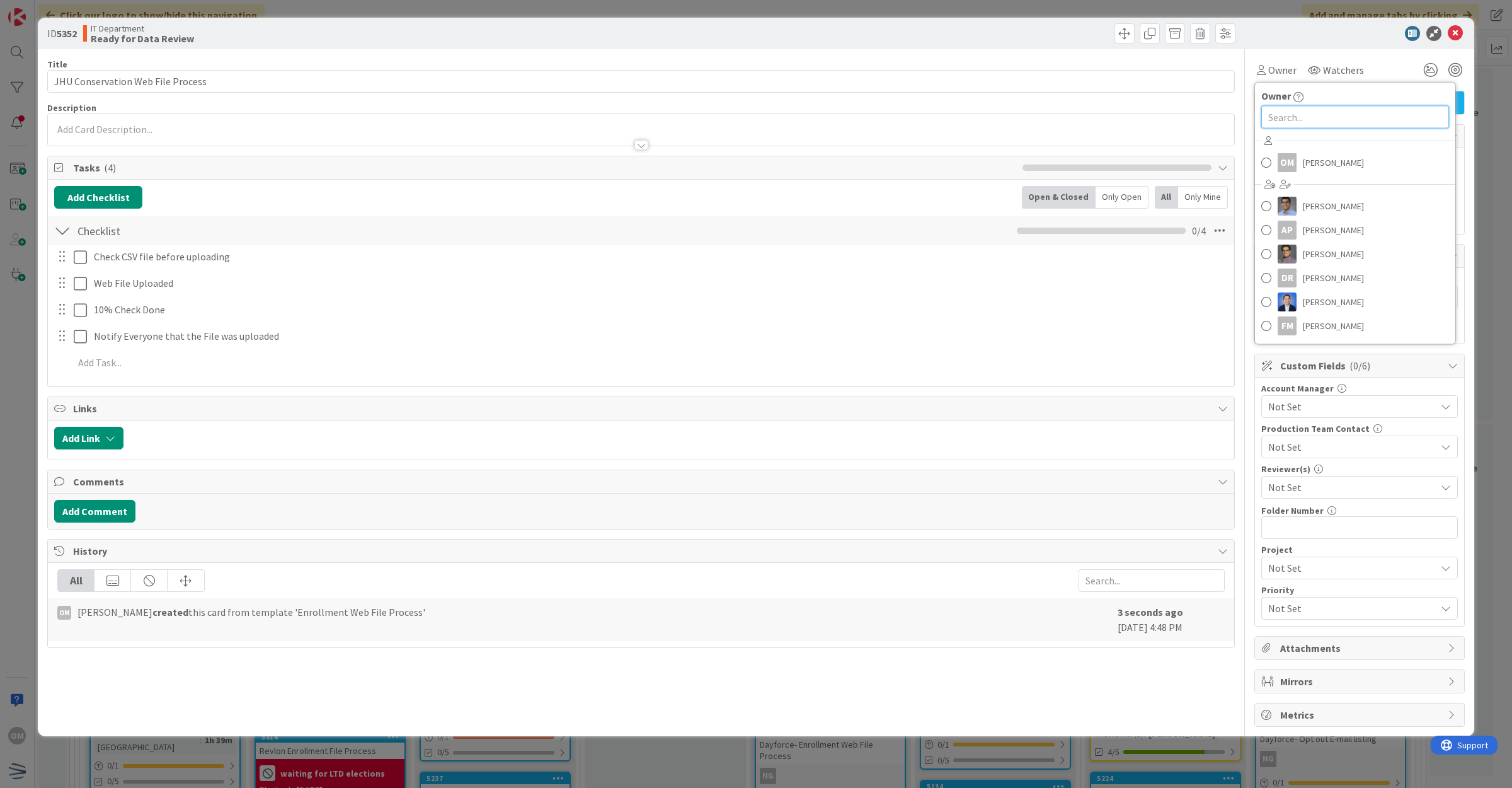
click at [1309, 113] on input "text" at bounding box center [1355, 117] width 188 height 23
click at [1303, 168] on span "[PERSON_NAME]" at bounding box center [1333, 163] width 61 height 19
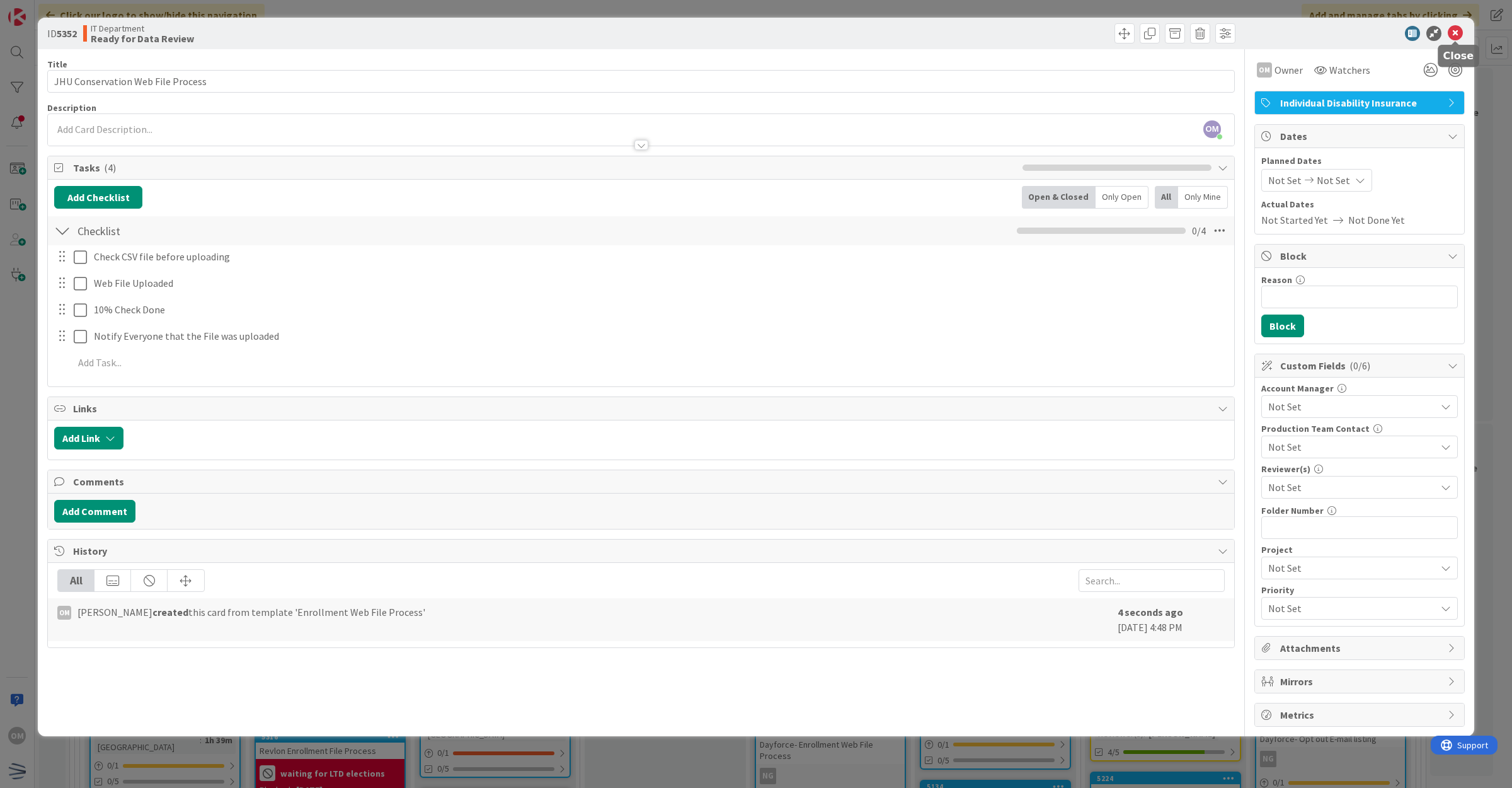
click at [1456, 36] on icon at bounding box center [1455, 33] width 15 height 15
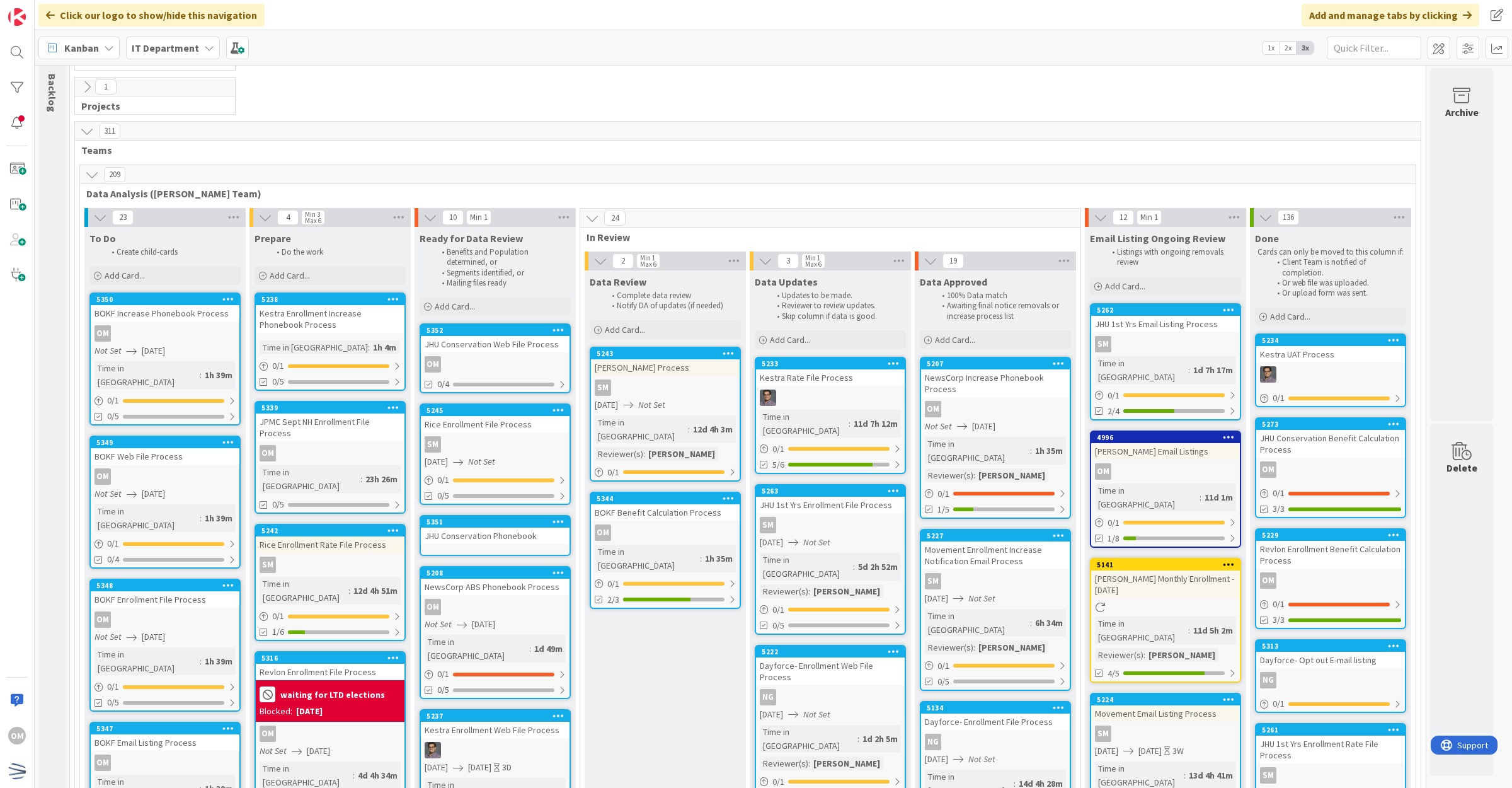
click at [510, 537] on div "JHU Conservation Phonebook" at bounding box center [495, 536] width 149 height 17
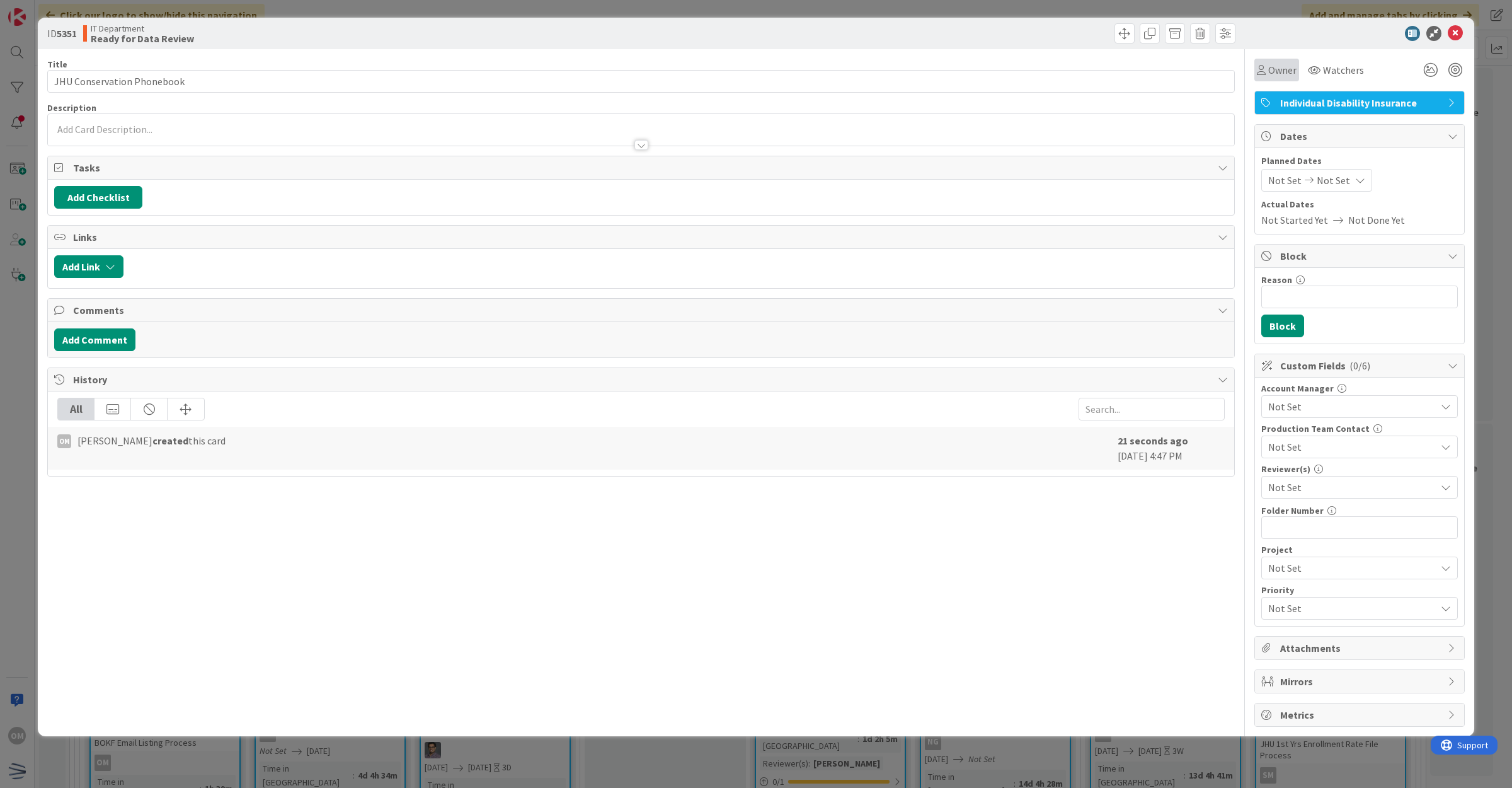
click at [1281, 74] on span "Owner" at bounding box center [1282, 70] width 28 height 15
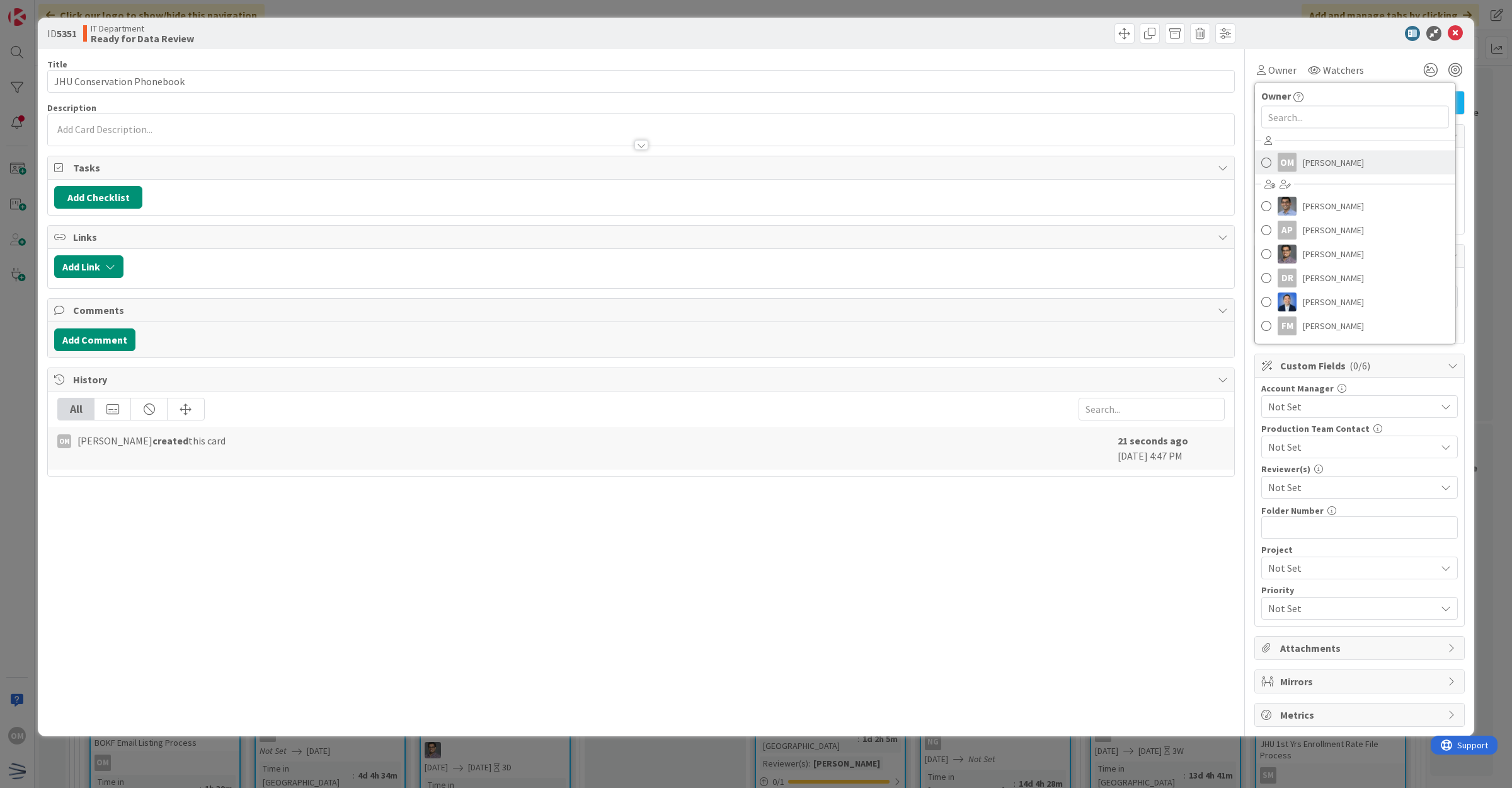
click at [1311, 161] on span "[PERSON_NAME]" at bounding box center [1333, 163] width 61 height 19
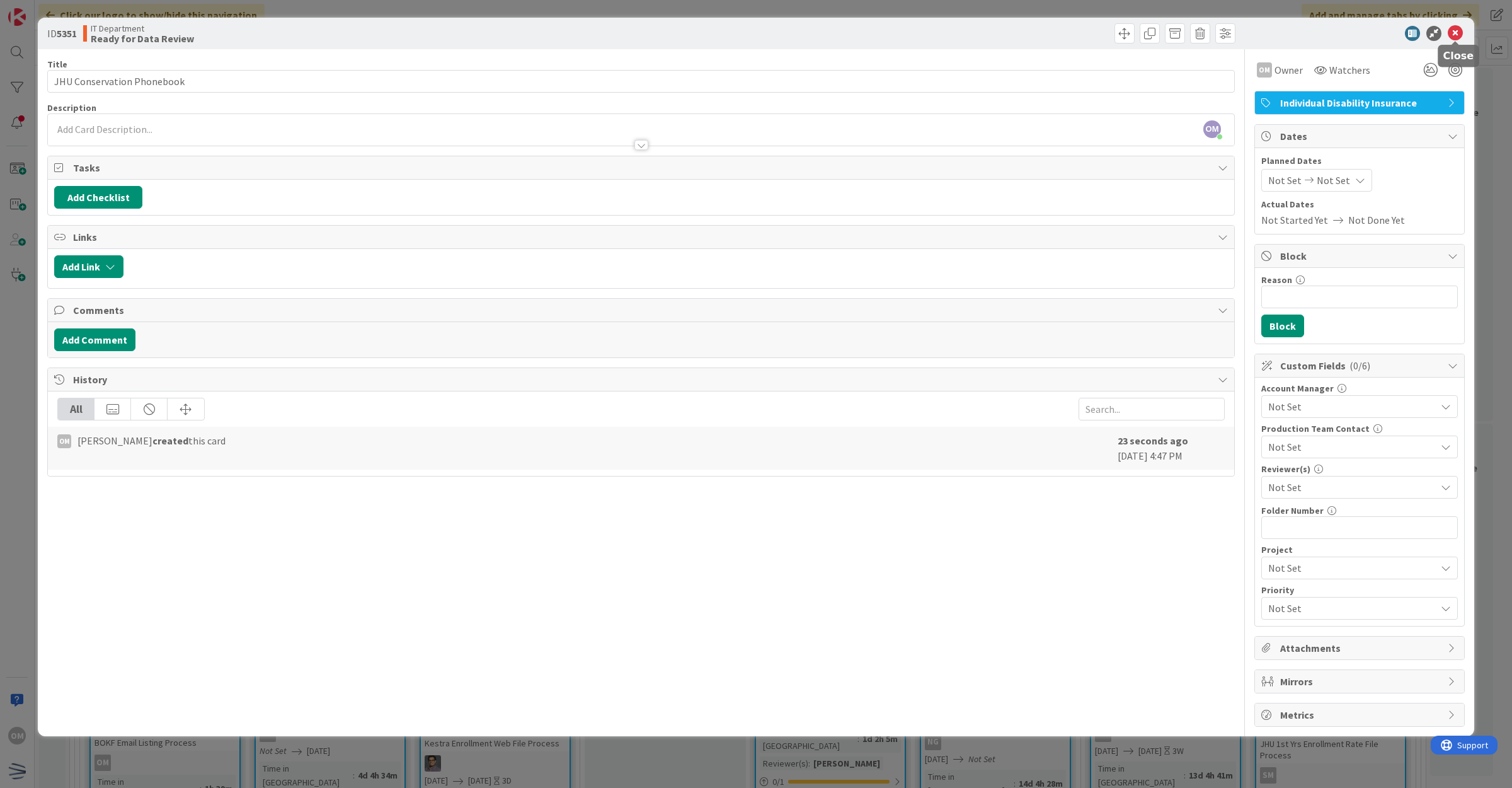
click at [1454, 38] on icon at bounding box center [1455, 33] width 15 height 15
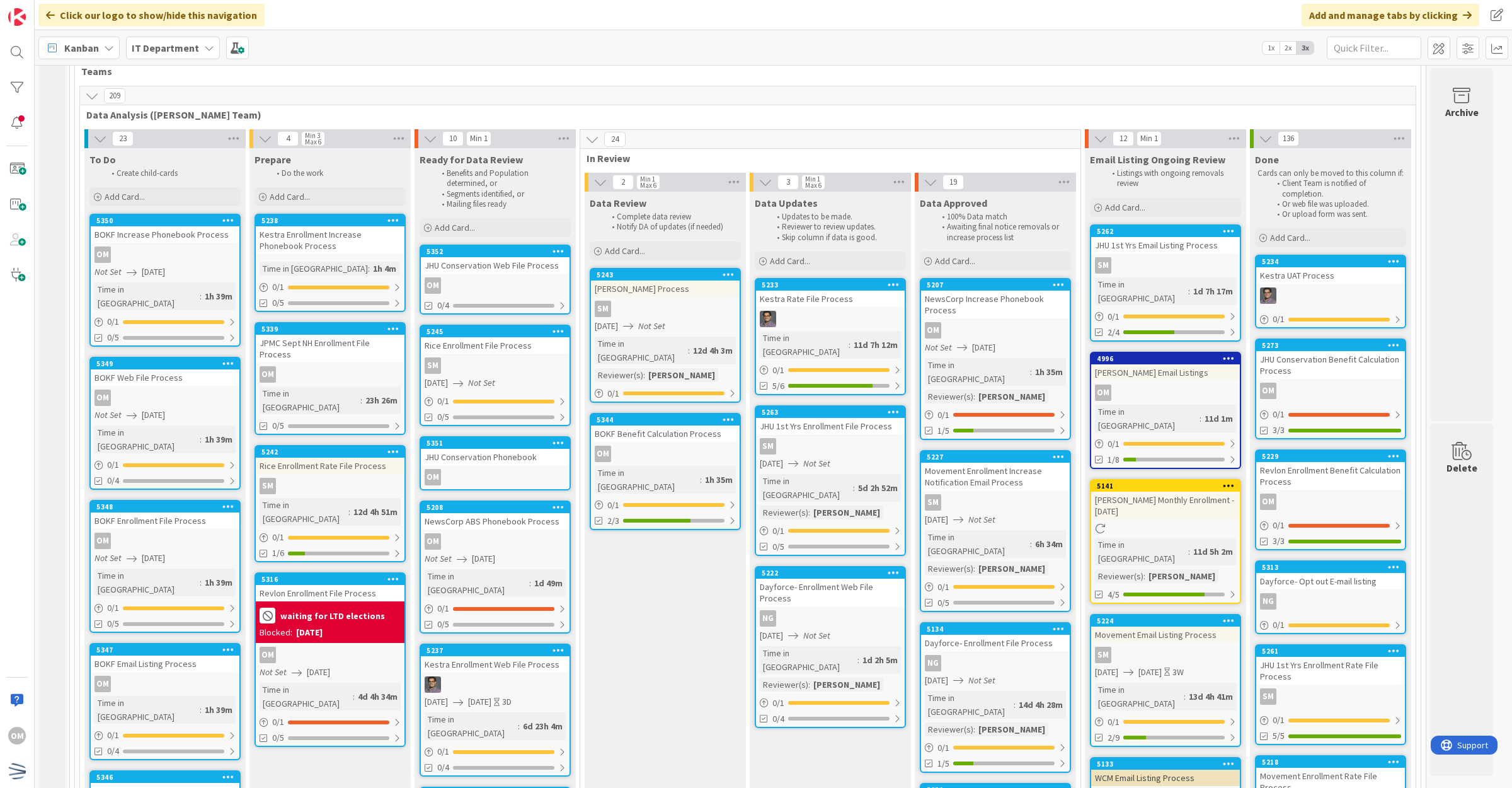
click at [515, 273] on div "JHU Conservation Web File Process" at bounding box center [495, 265] width 149 height 17
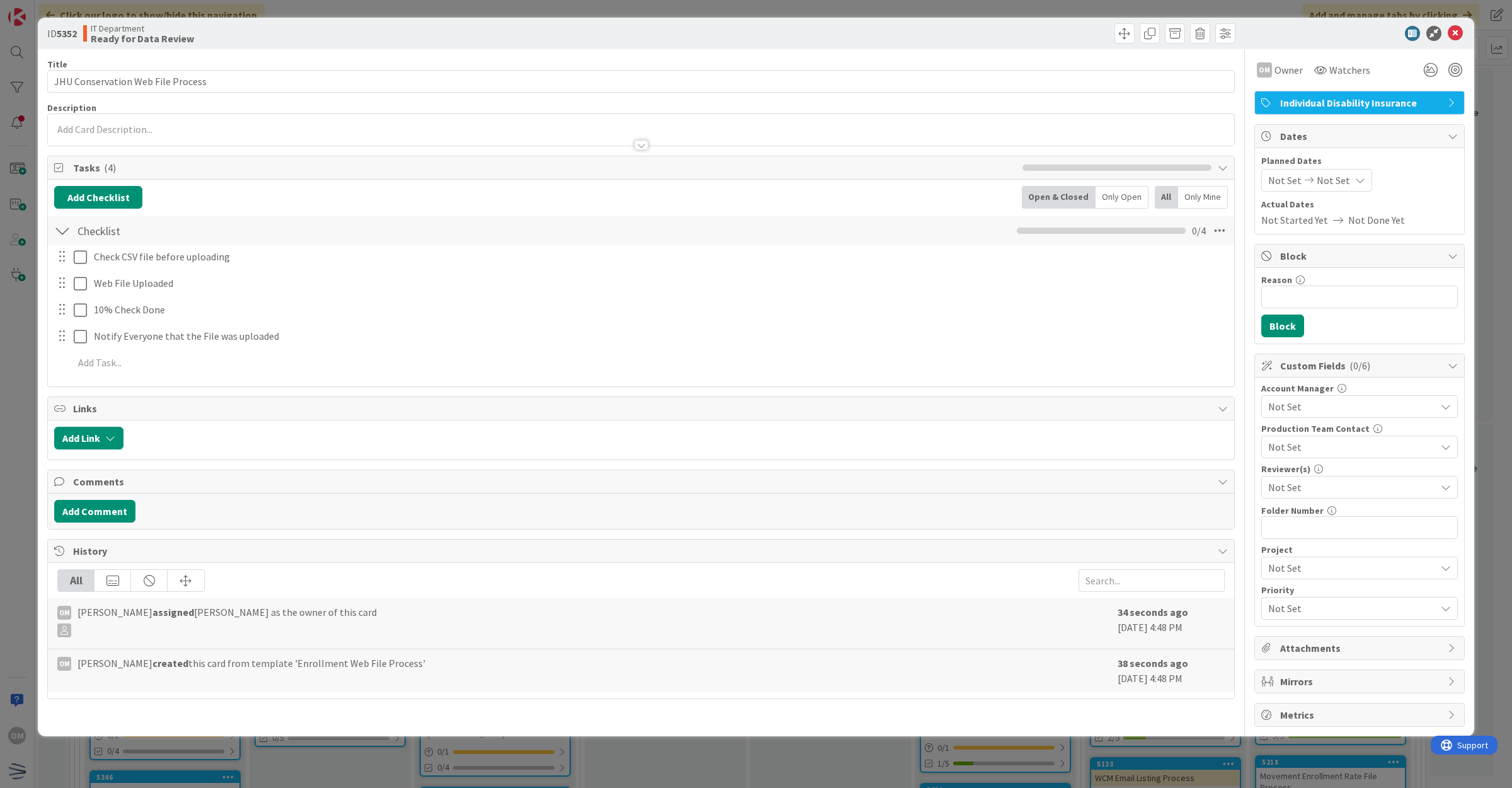
click at [1324, 187] on span "Not Set" at bounding box center [1333, 180] width 33 height 15
click at [1283, 455] on icon at bounding box center [1280, 451] width 13 height 15
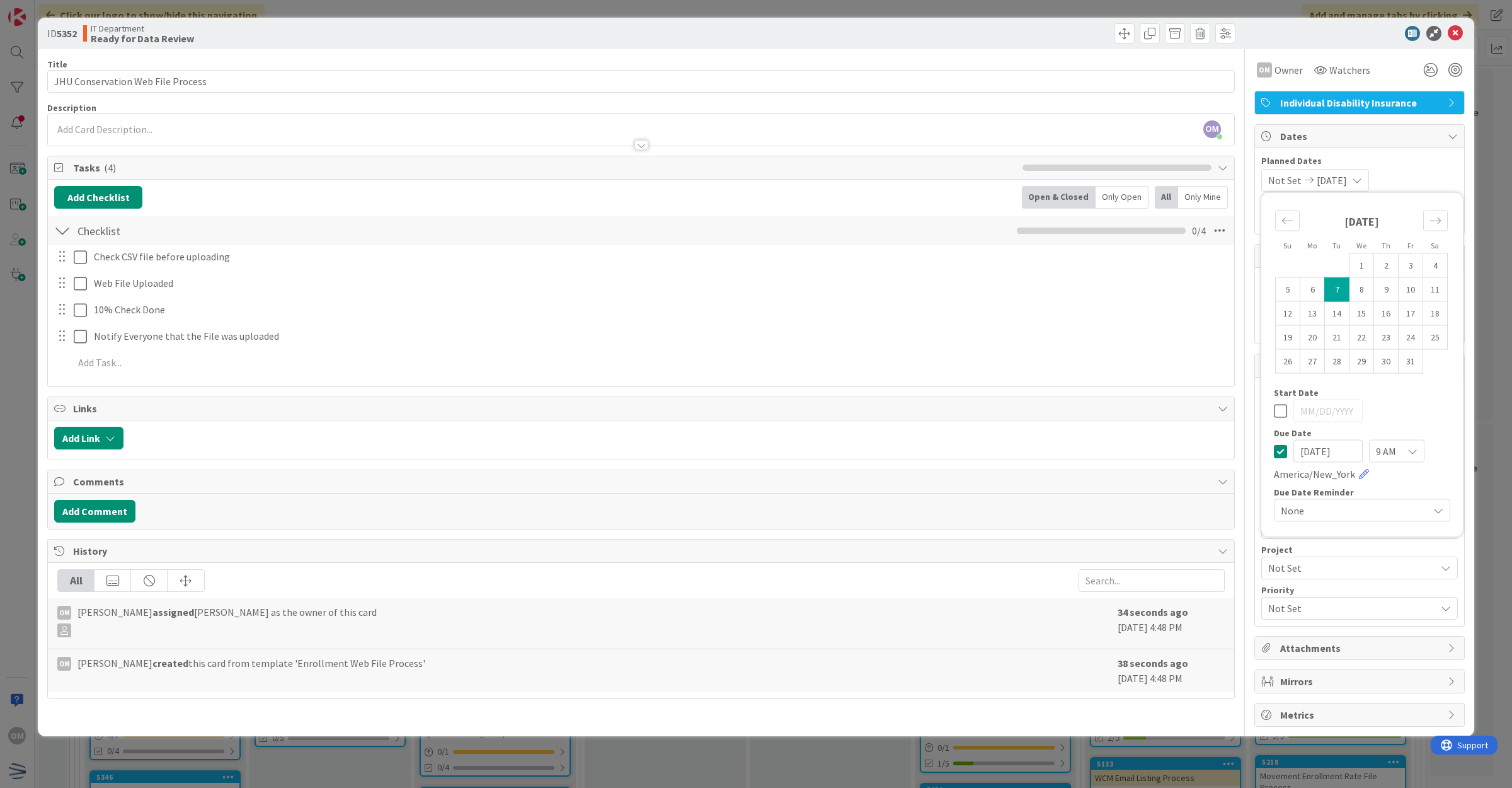
click at [1323, 452] on input "[DATE]" at bounding box center [1328, 451] width 69 height 23
type input "[DATE]"
click at [1455, 35] on icon at bounding box center [1455, 33] width 15 height 15
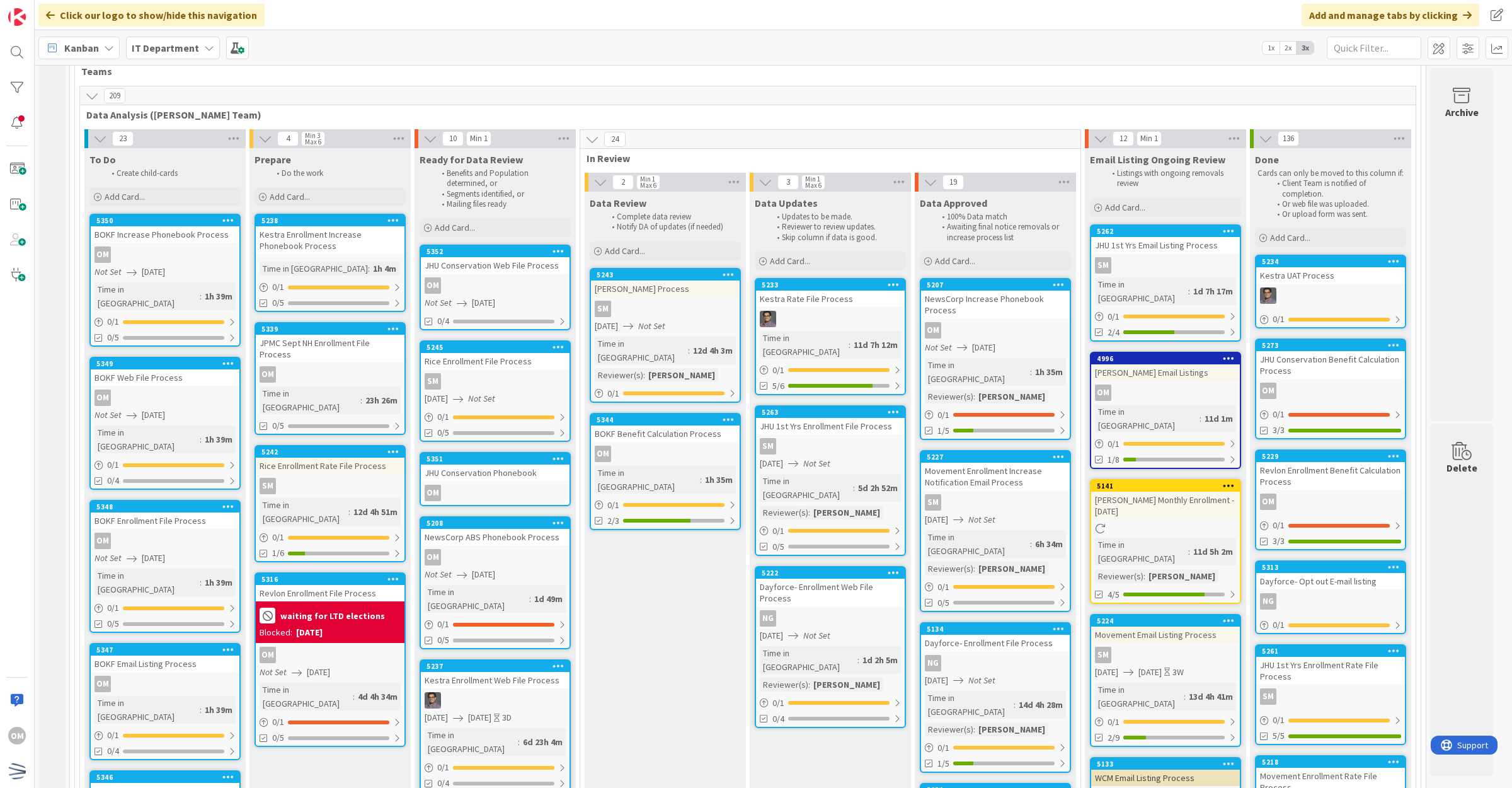
click at [518, 467] on div "JHU Conservation Phonebook" at bounding box center [495, 473] width 149 height 17
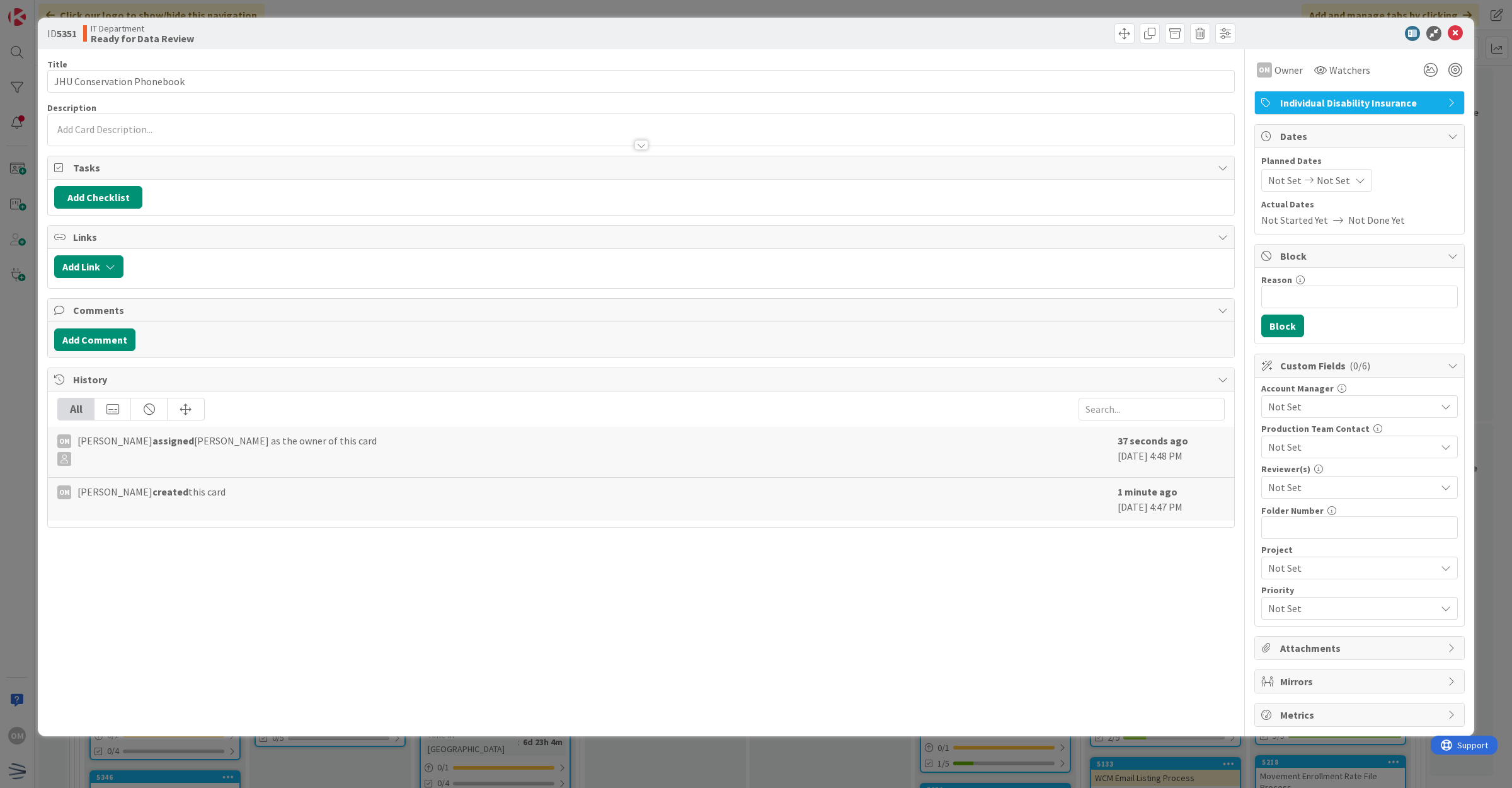
click at [1288, 177] on span "Not Set" at bounding box center [1285, 180] width 33 height 15
click at [1278, 456] on icon at bounding box center [1280, 451] width 13 height 15
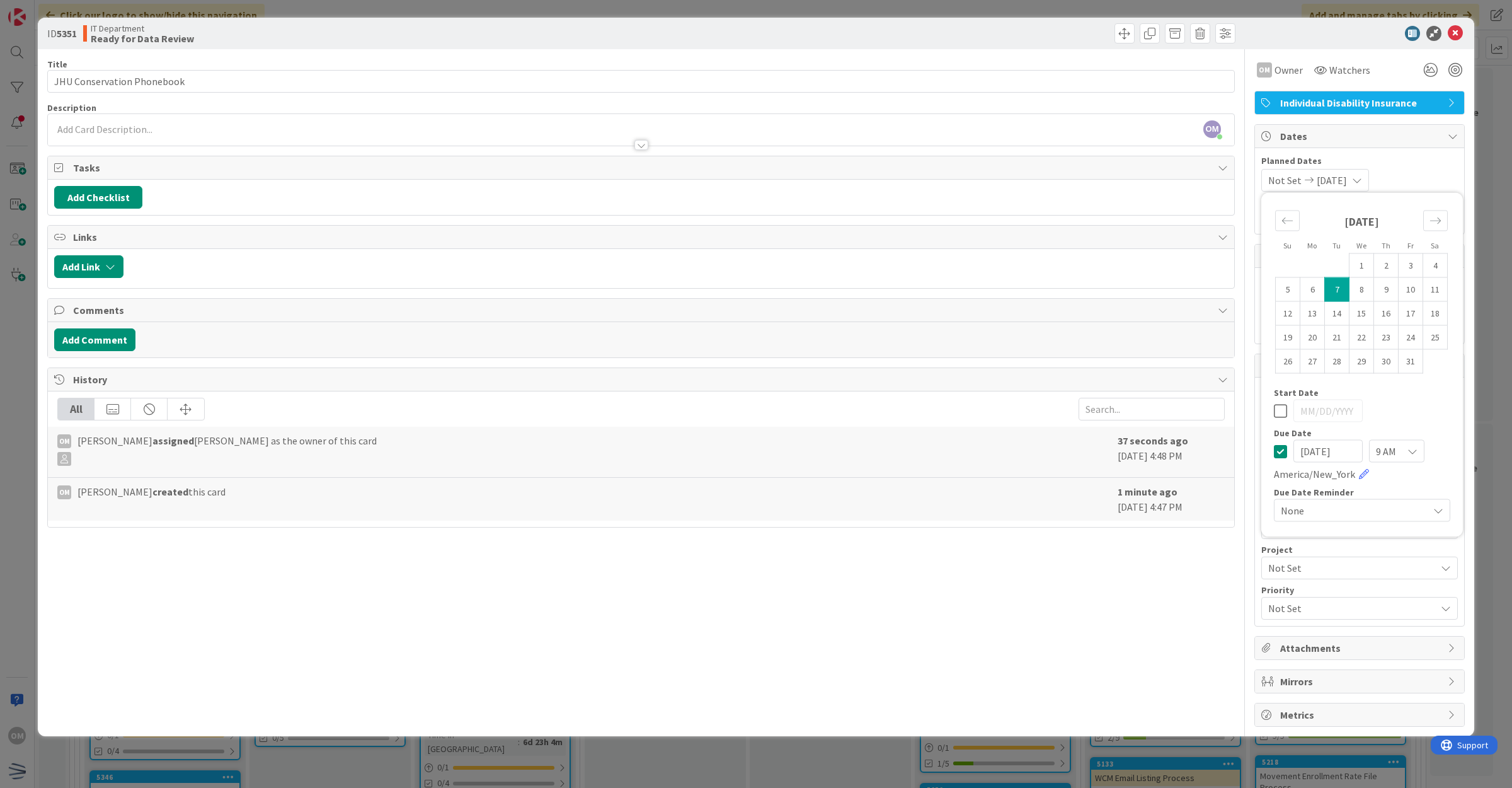
click at [1309, 445] on input "[DATE]" at bounding box center [1328, 451] width 69 height 23
click at [1323, 449] on input "[DATE]" at bounding box center [1328, 451] width 69 height 23
type input "[DATE]"
click at [1453, 28] on icon at bounding box center [1455, 33] width 15 height 15
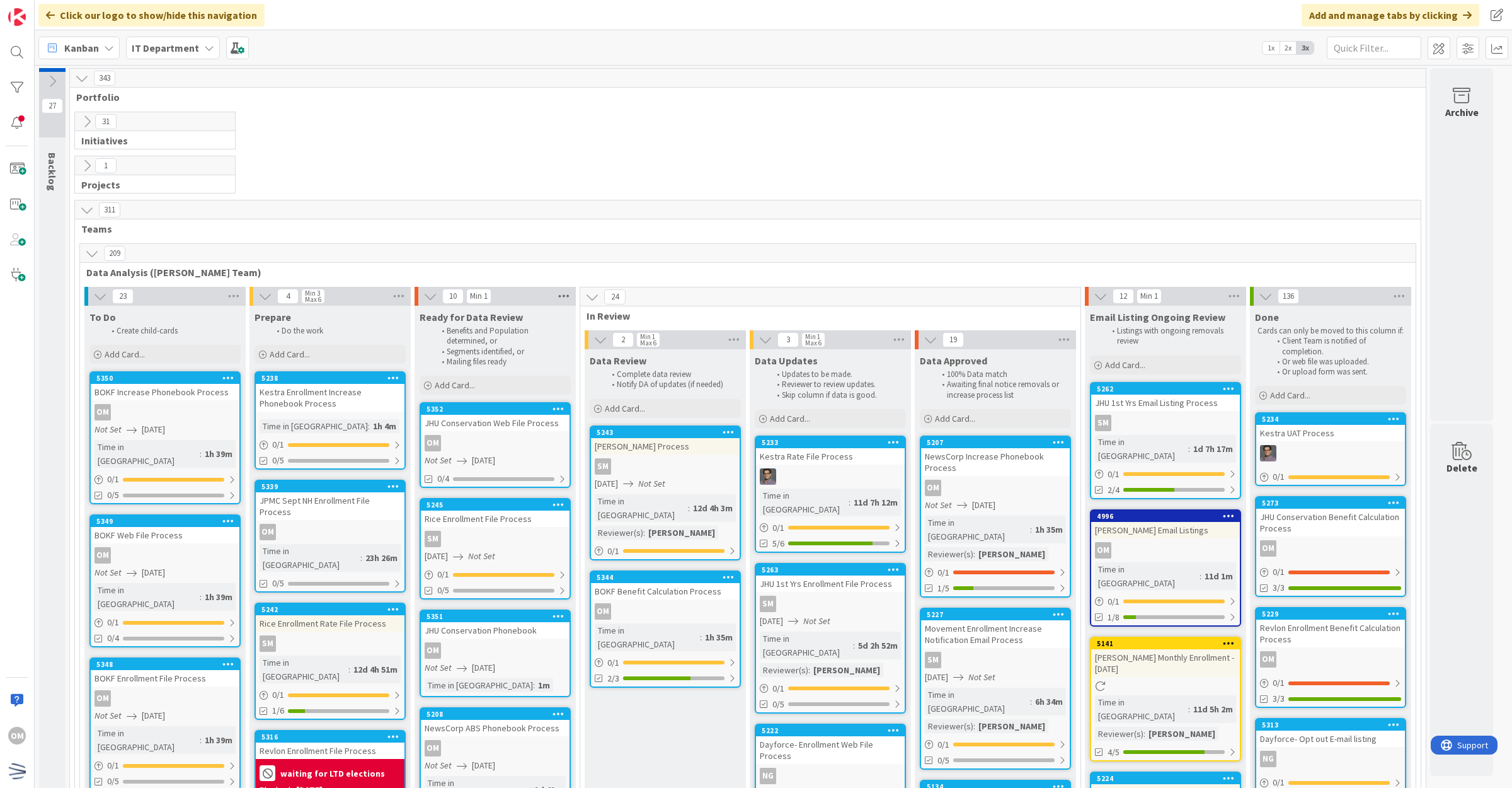
click at [558, 299] on icon at bounding box center [564, 296] width 17 height 19
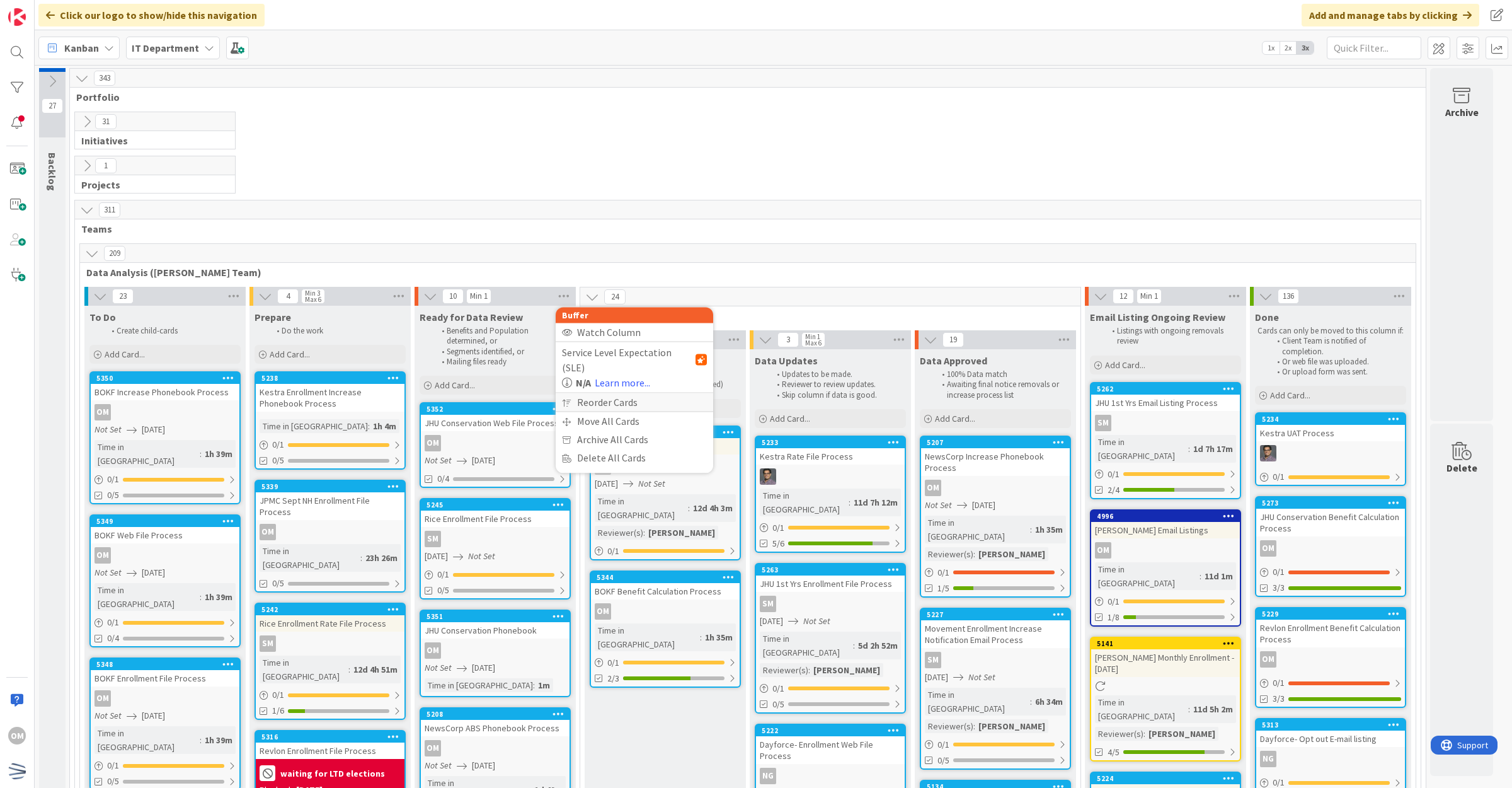
click at [597, 394] on div "Reorder Cards" at bounding box center [634, 402] width 158 height 18
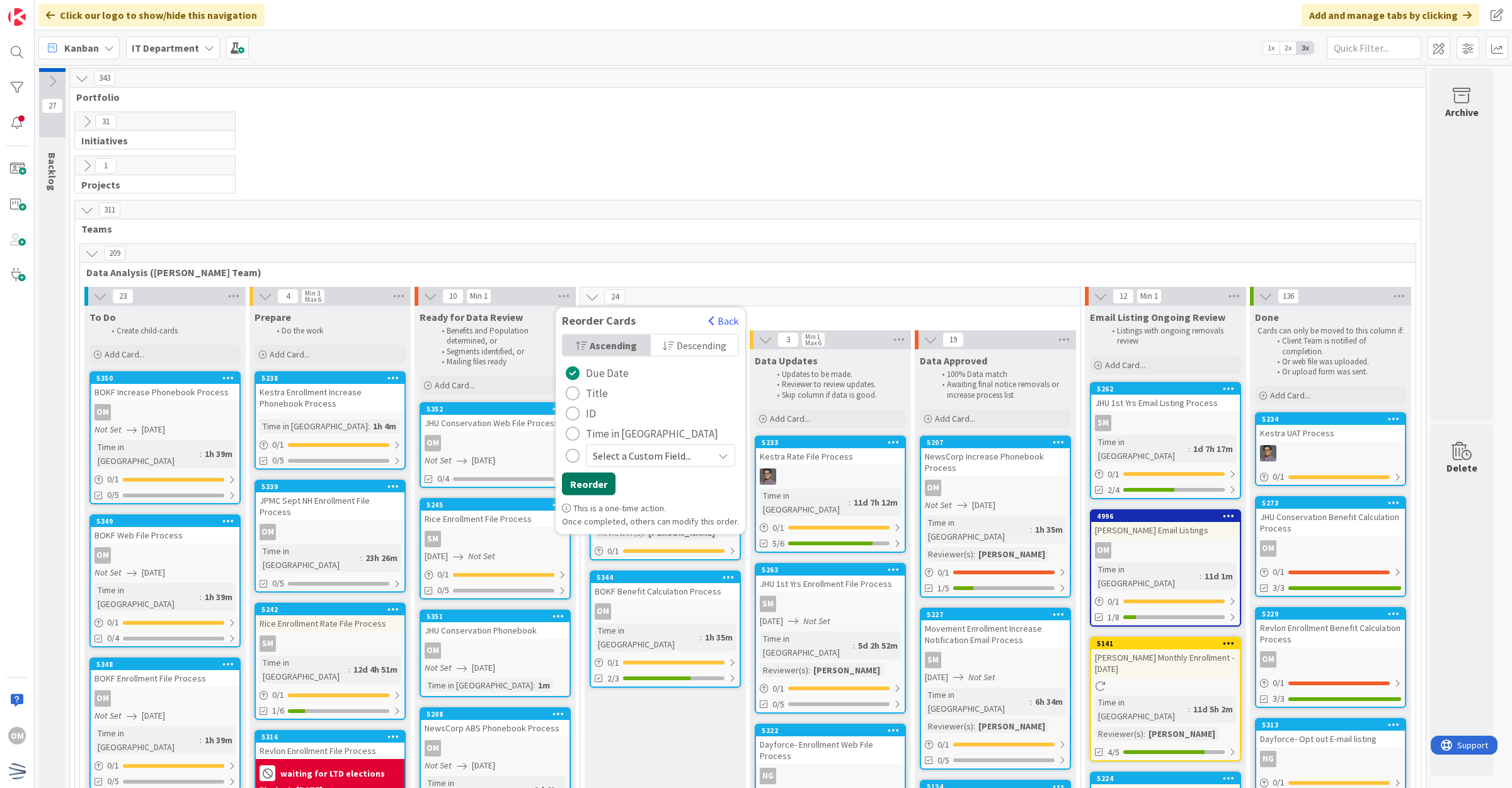
click at [600, 487] on button "Reorder" at bounding box center [589, 484] width 54 height 23
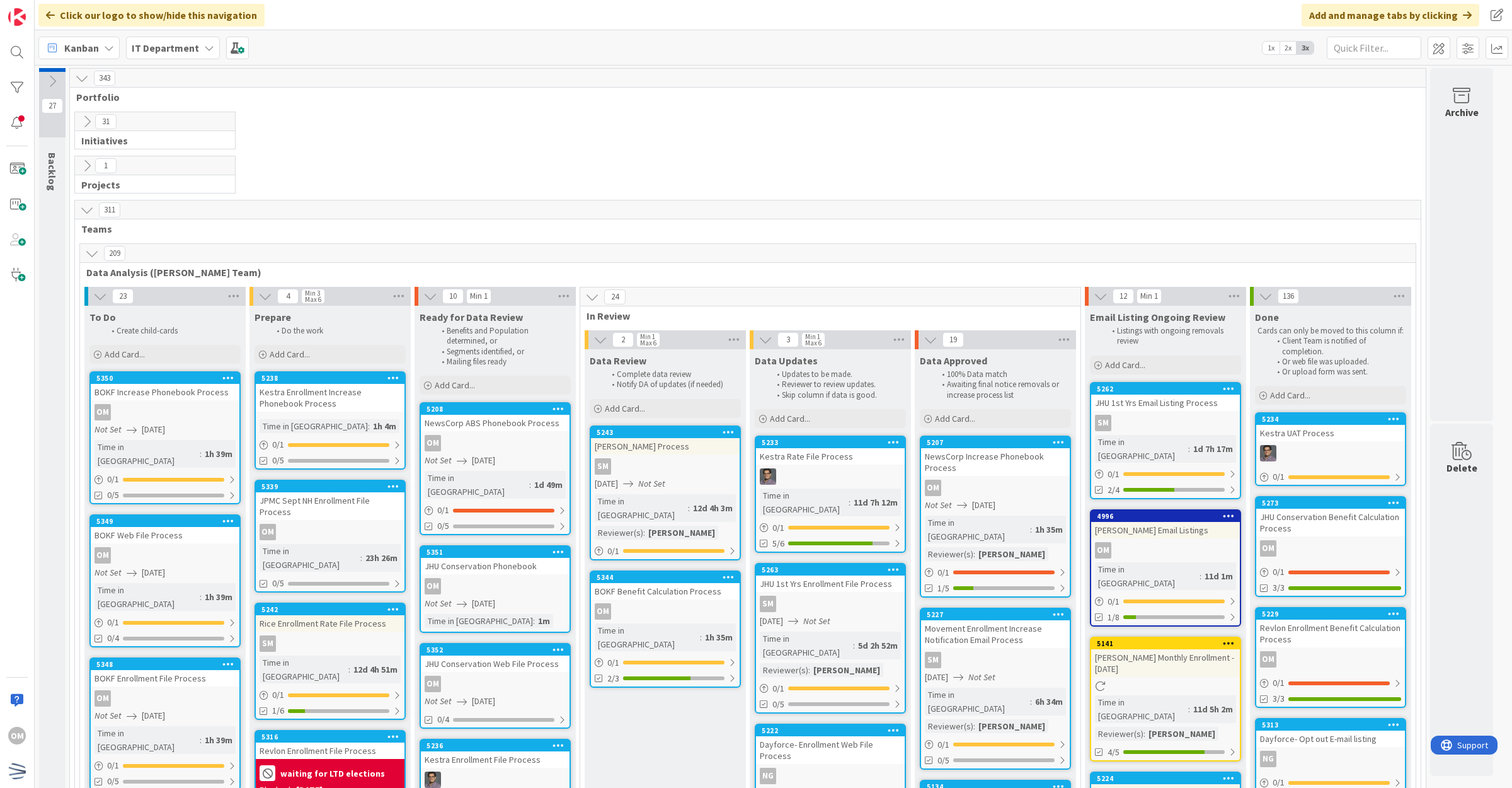
scroll to position [79, 0]
